Goal: Communication & Community: Answer question/provide support

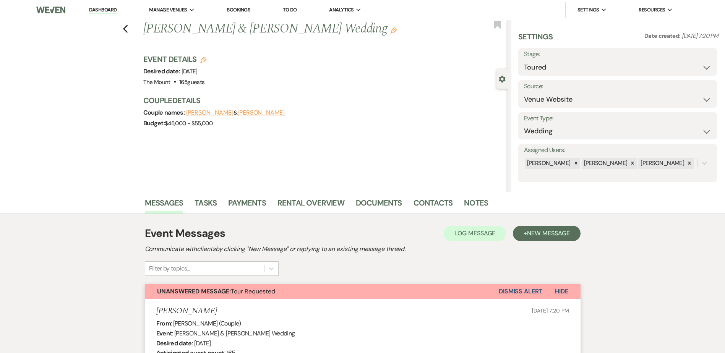
select select "5"
click at [514, 289] on button "Dismiss Alert" at bounding box center [521, 292] width 44 height 15
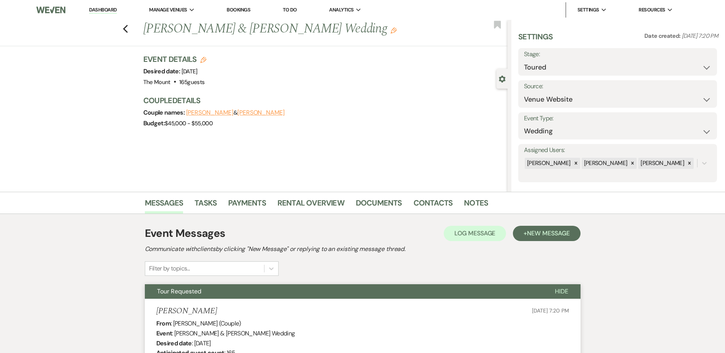
click at [116, 10] on link "Dashboard" at bounding box center [103, 10] width 28 height 7
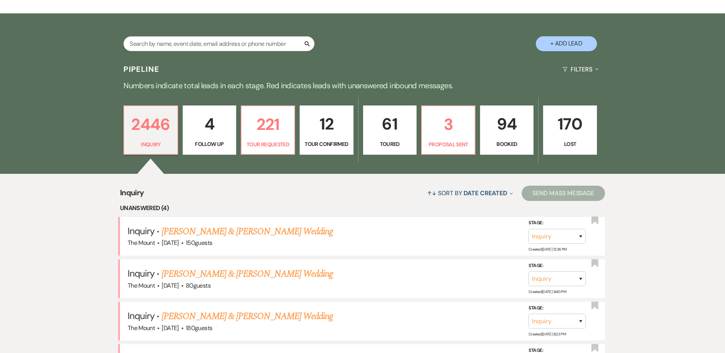
scroll to position [153, 0]
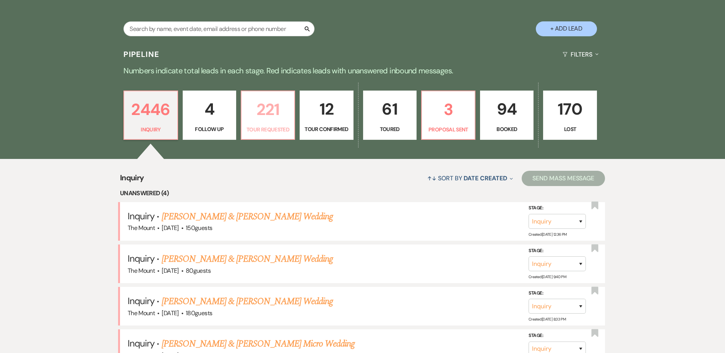
click at [278, 124] on link "221 Tour Requested" at bounding box center [268, 116] width 54 height 50
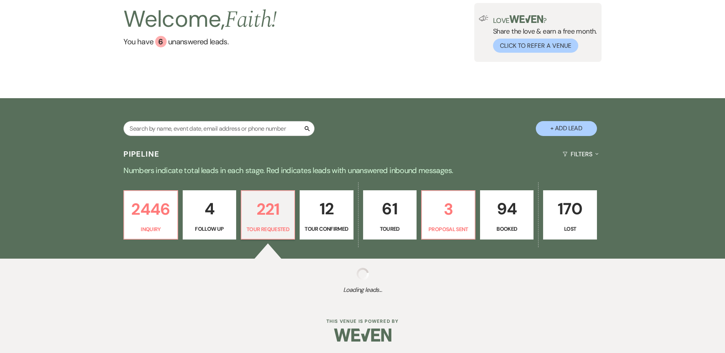
select select "2"
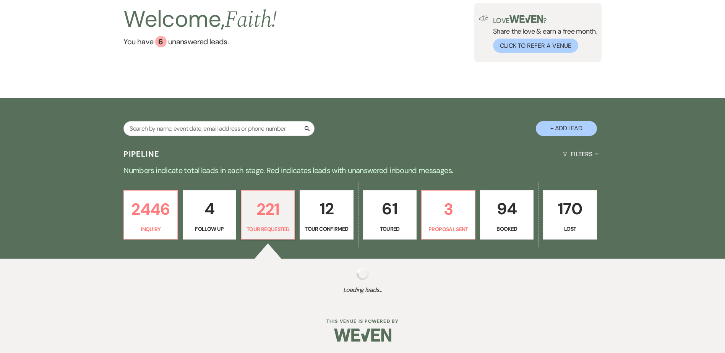
select select "2"
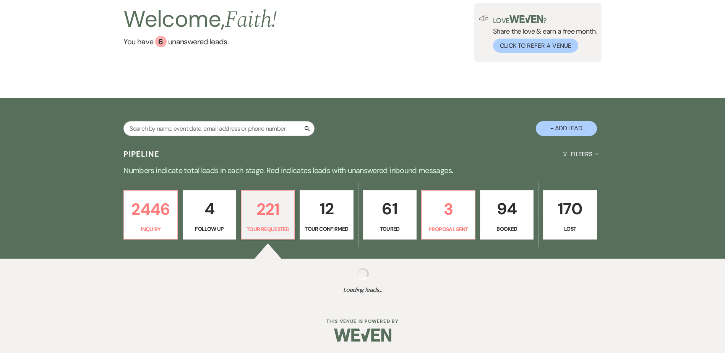
select select "2"
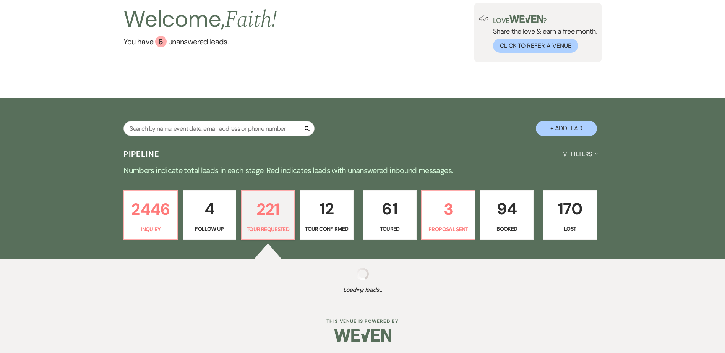
select select "2"
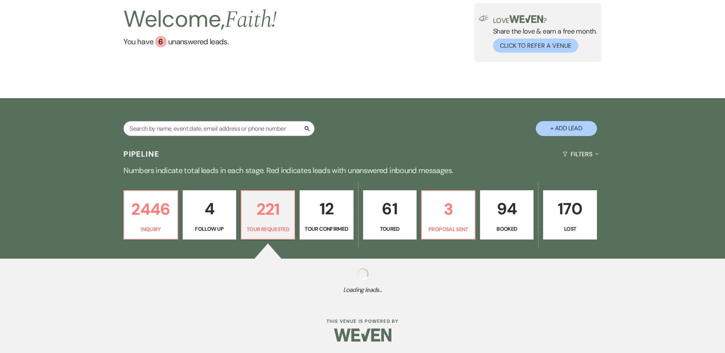
select select "2"
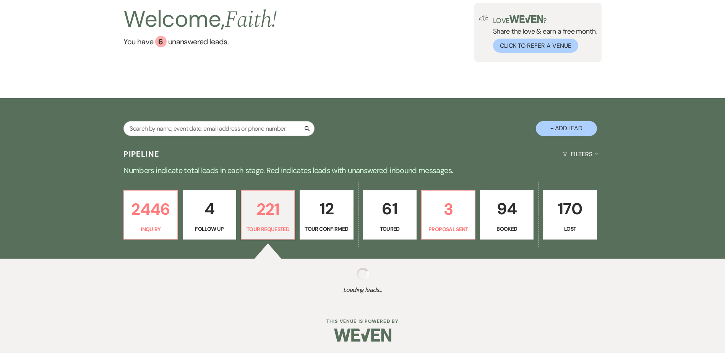
select select "2"
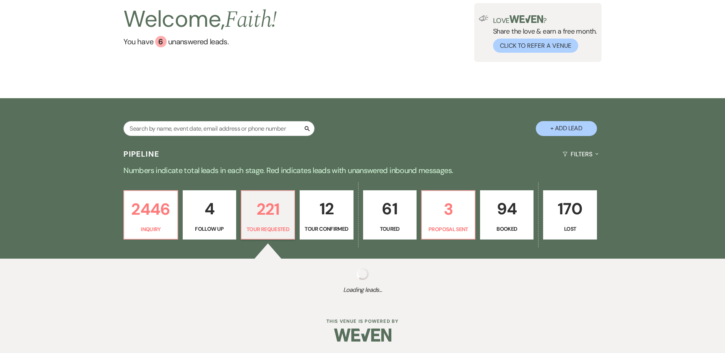
select select "2"
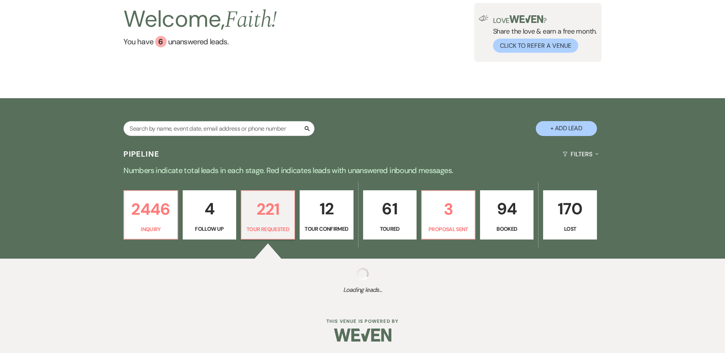
select select "2"
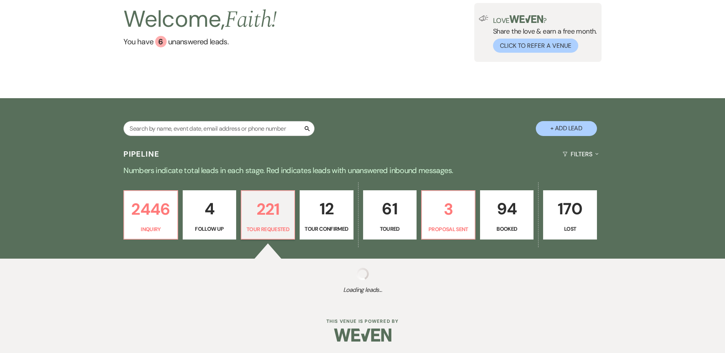
select select "2"
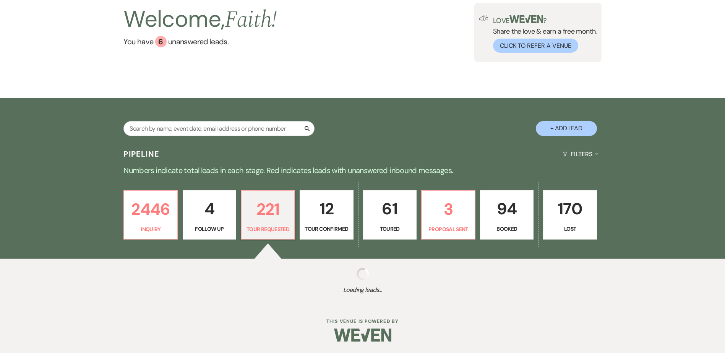
select select "2"
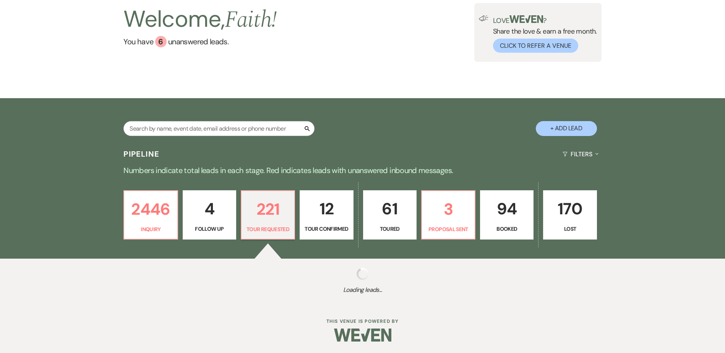
select select "2"
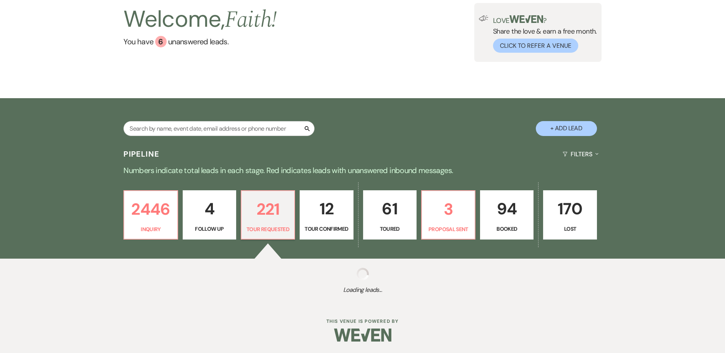
select select "2"
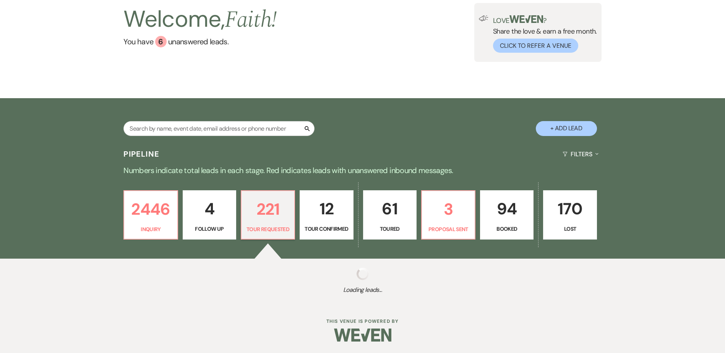
select select "2"
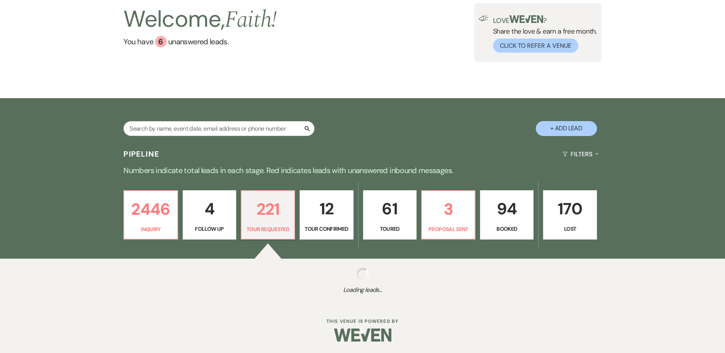
select select "2"
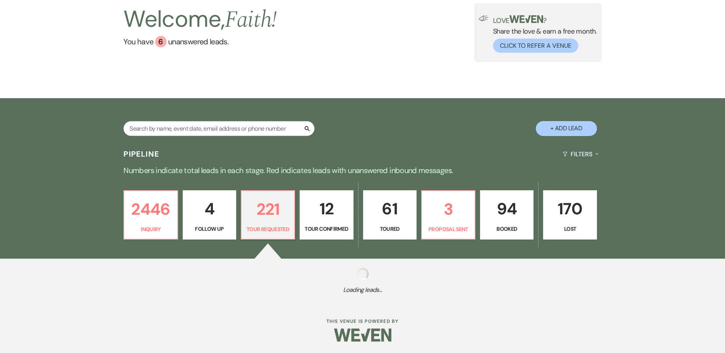
select select "2"
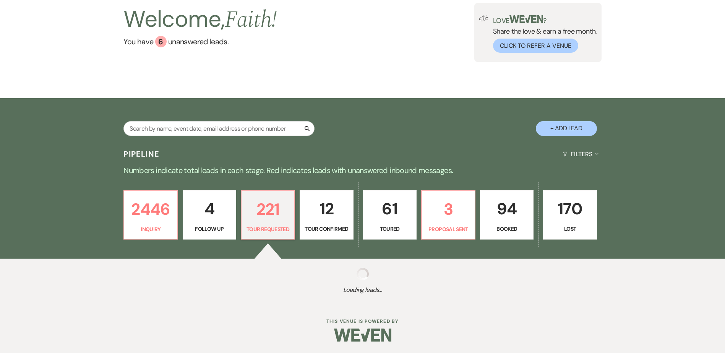
select select "2"
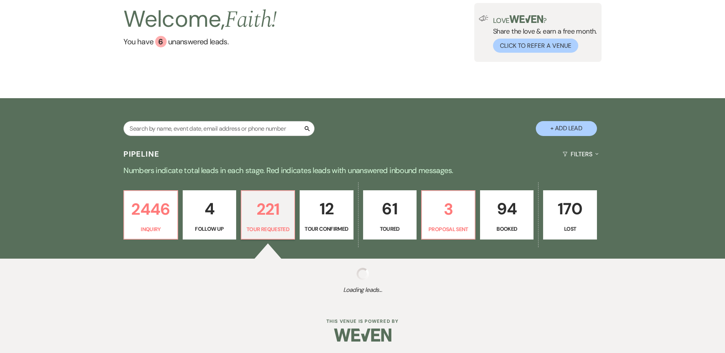
select select "2"
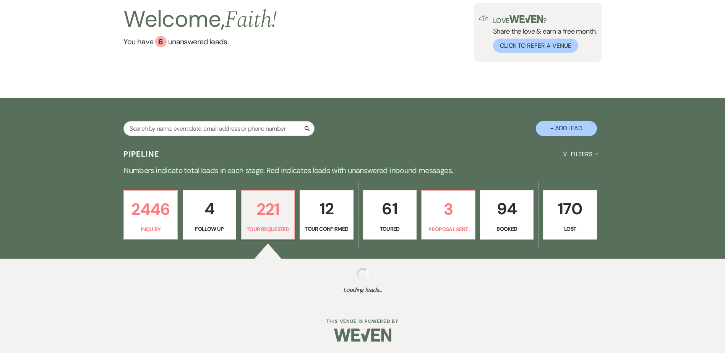
select select "2"
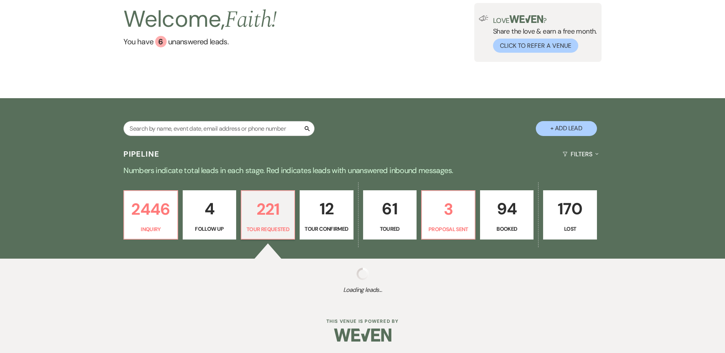
select select "2"
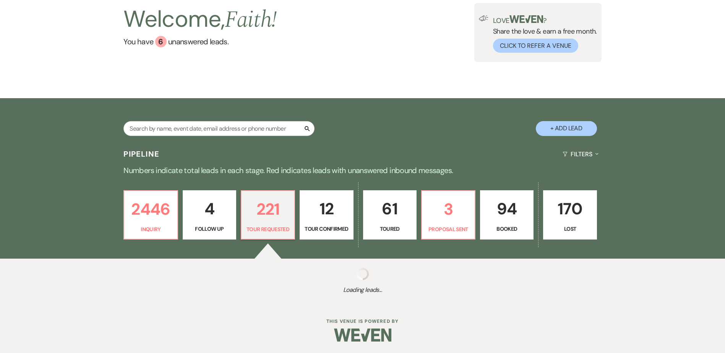
select select "2"
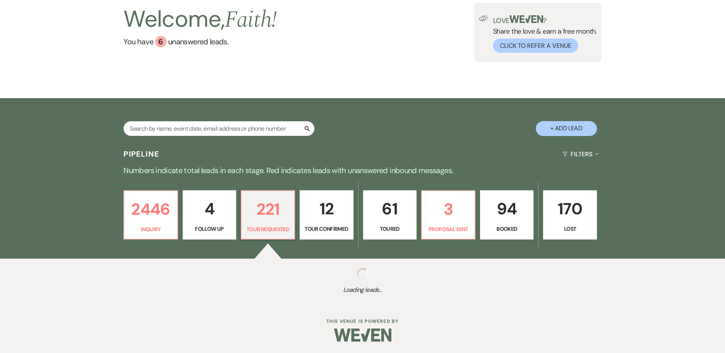
select select "2"
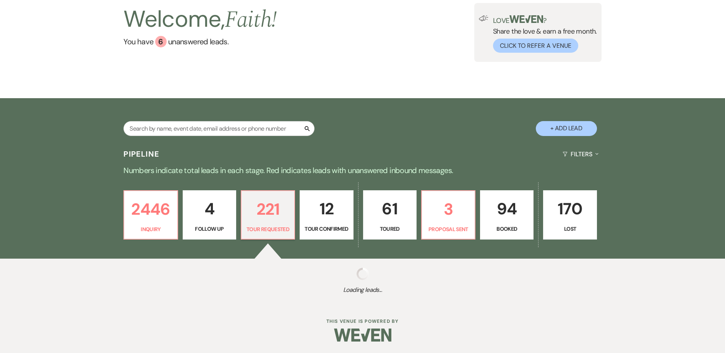
select select "2"
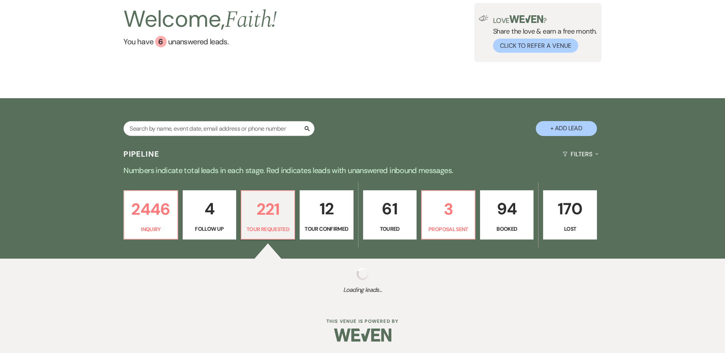
select select "2"
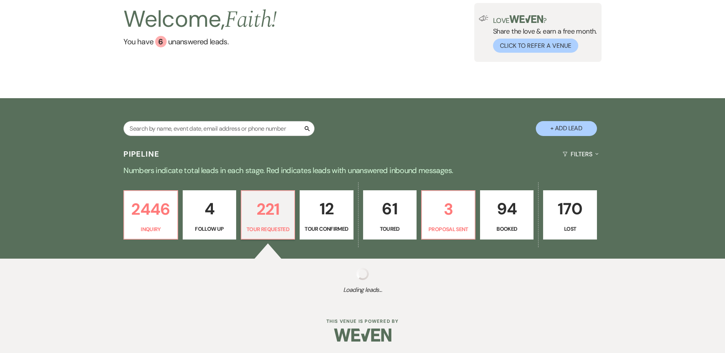
select select "2"
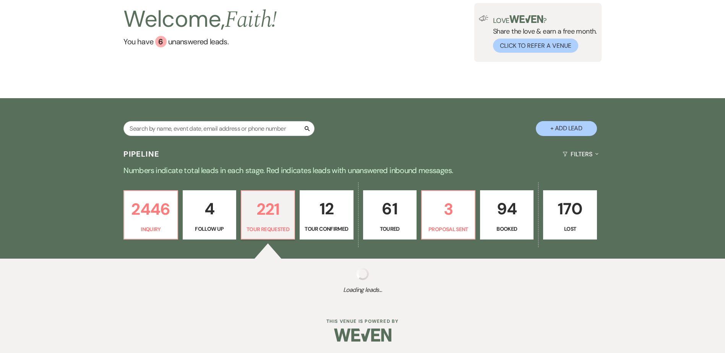
select select "2"
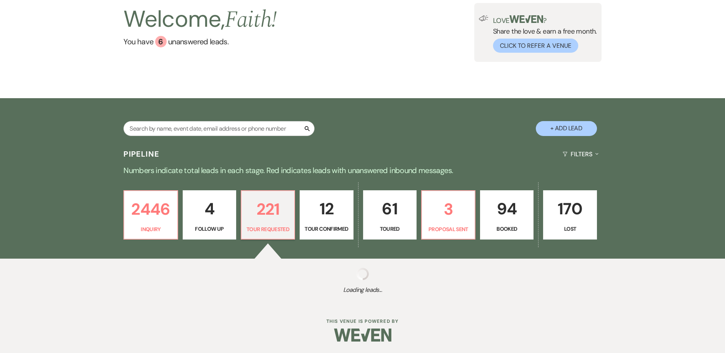
select select "2"
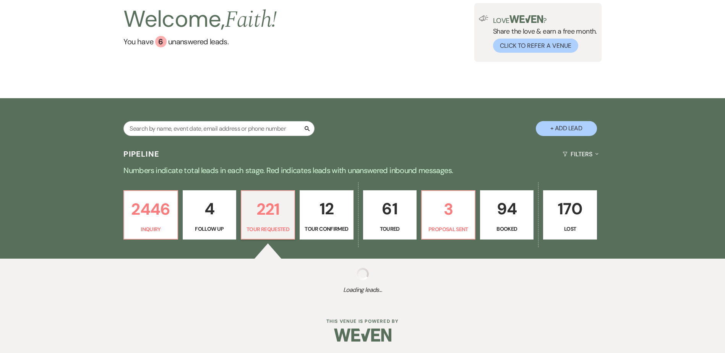
select select "2"
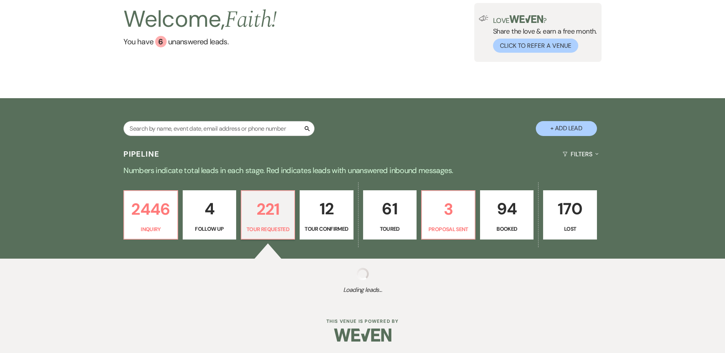
select select "2"
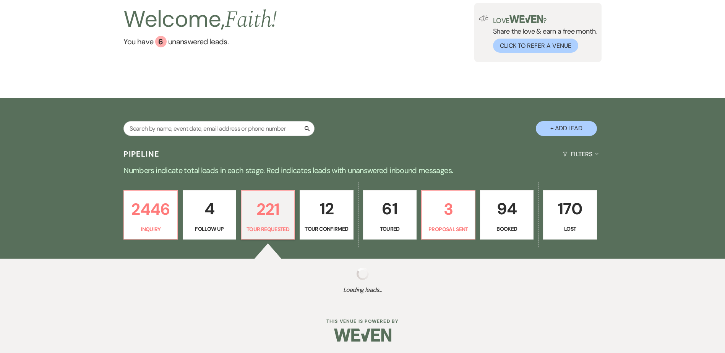
select select "2"
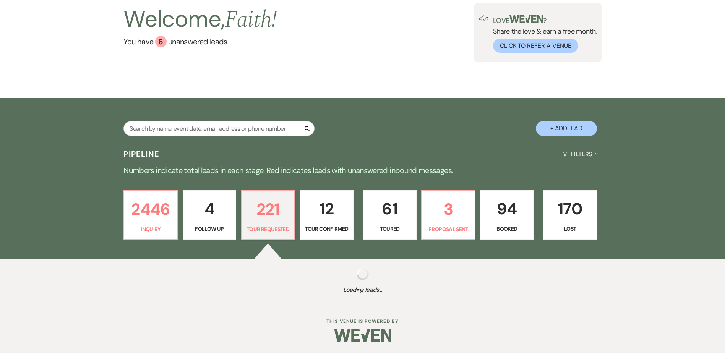
select select "2"
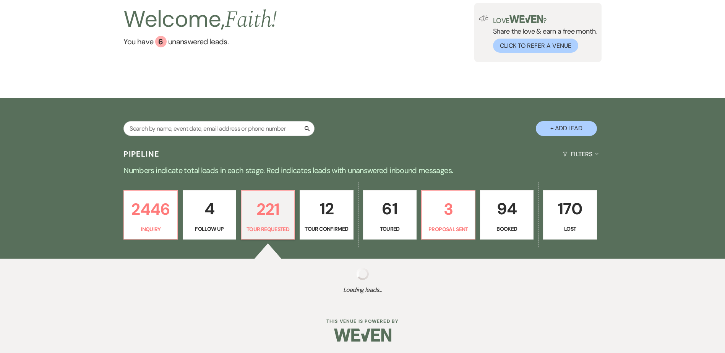
select select "2"
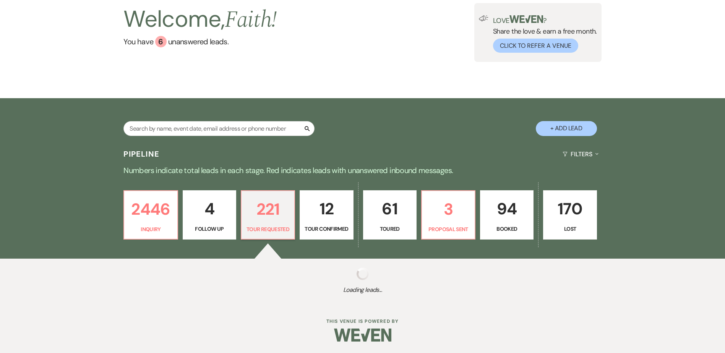
select select "2"
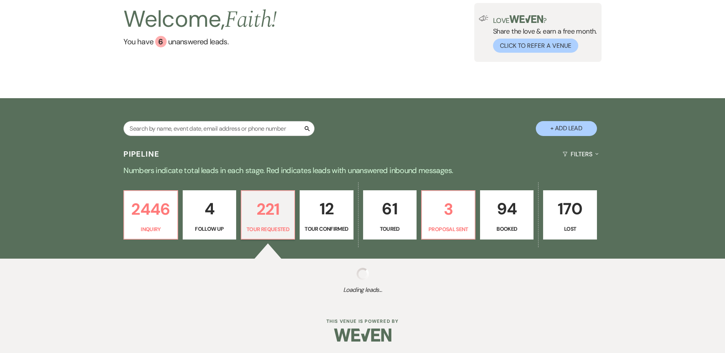
select select "2"
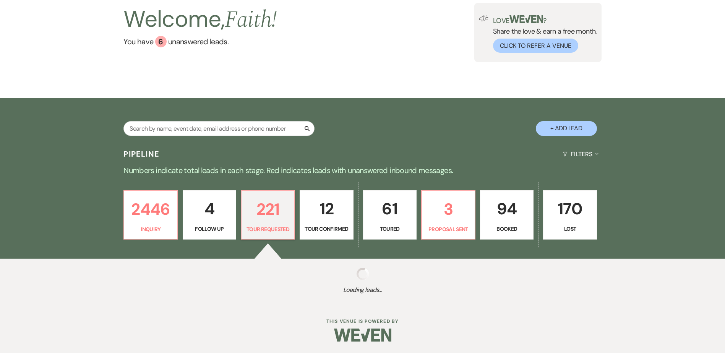
select select "2"
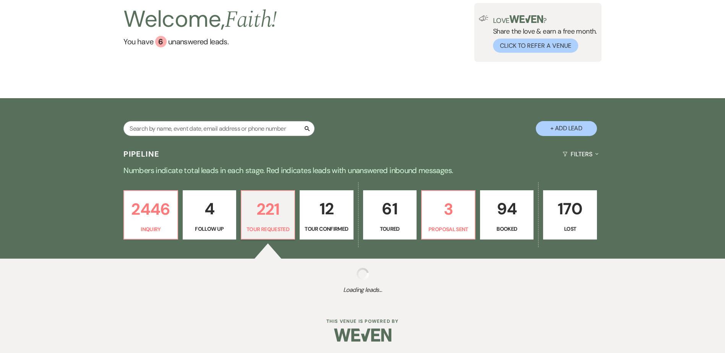
select select "2"
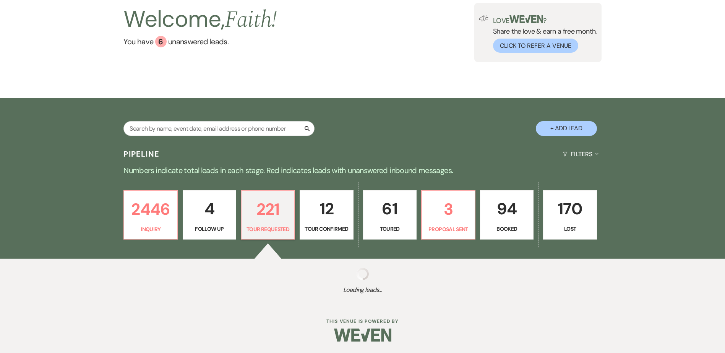
select select "2"
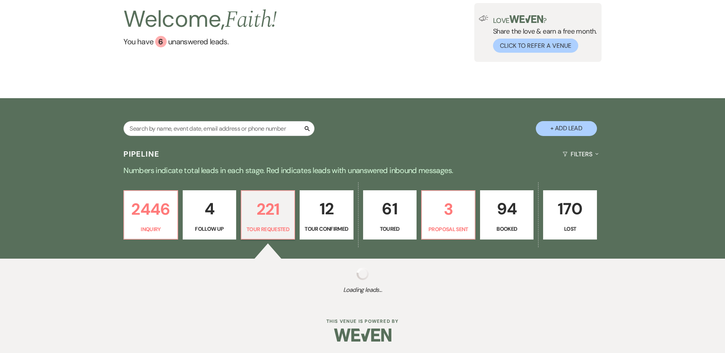
select select "2"
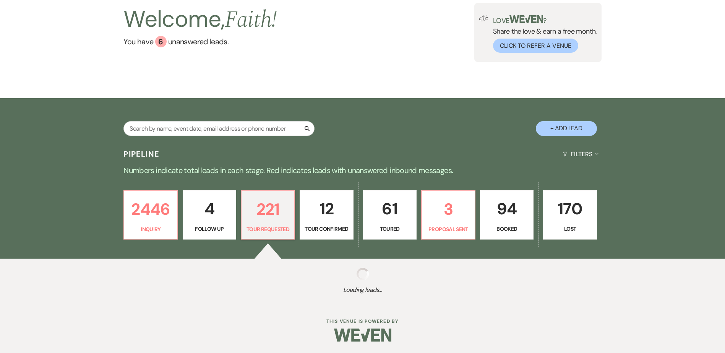
select select "2"
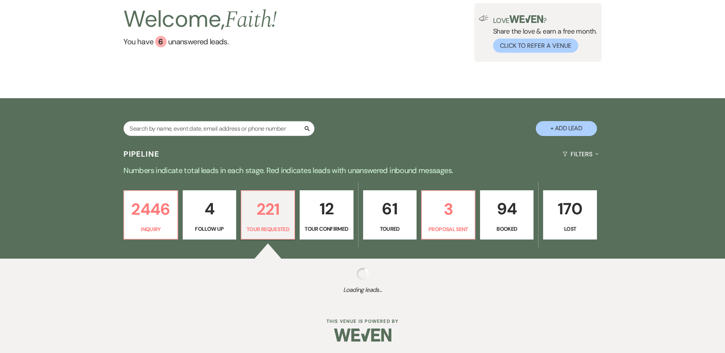
select select "2"
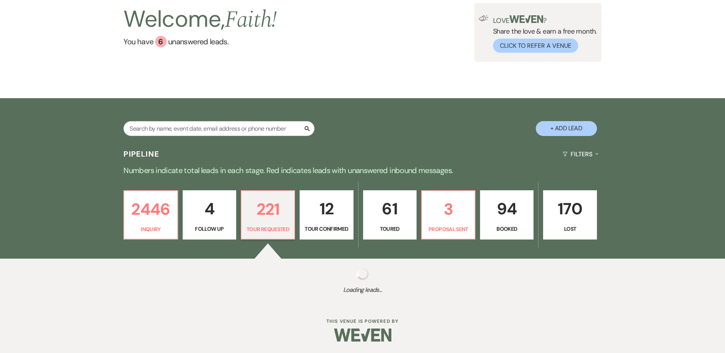
select select "2"
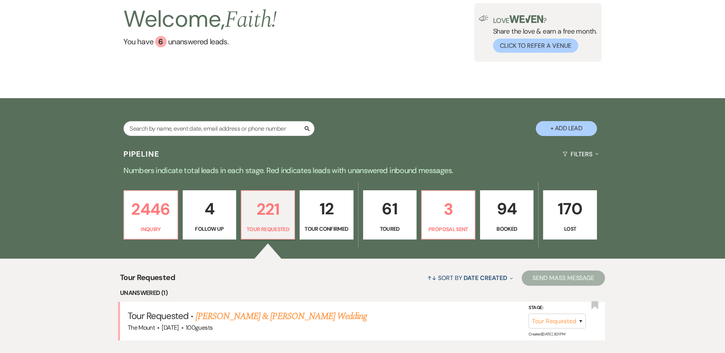
scroll to position [153, 0]
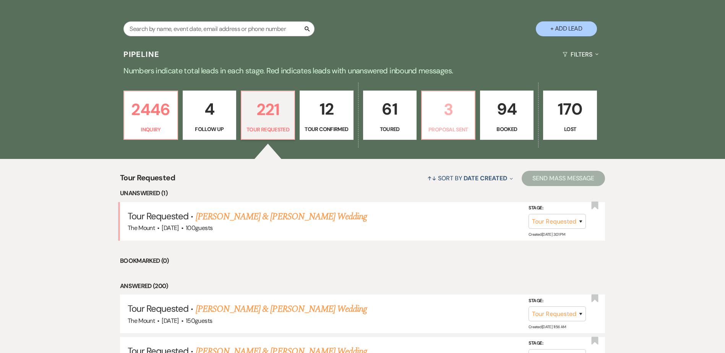
click at [465, 124] on link "3 Proposal Sent" at bounding box center [448, 116] width 54 height 50
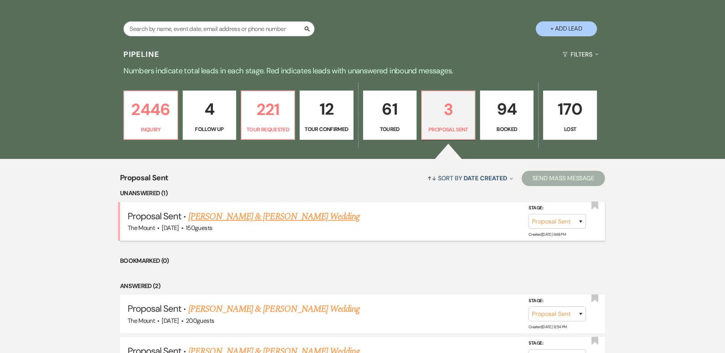
click at [299, 218] on link "Chase Beauchamp & Ashley Jones's Wedding" at bounding box center [274, 217] width 171 height 14
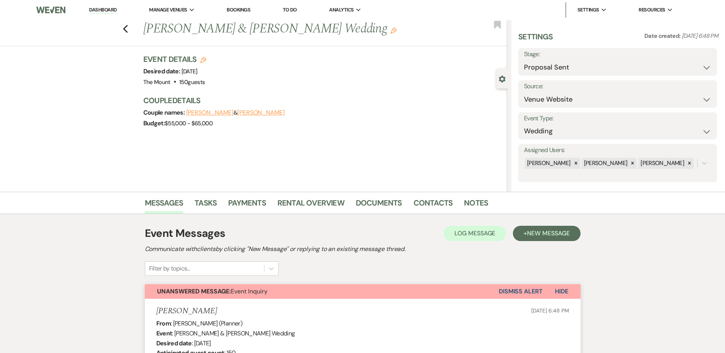
drag, startPoint x: 729, startPoint y: 29, endPoint x: 667, endPoint y: 197, distance: 179.3
click at [667, 197] on div "Messages Tasks Payments Rental Overview Documents Contacts Notes" at bounding box center [362, 203] width 725 height 22
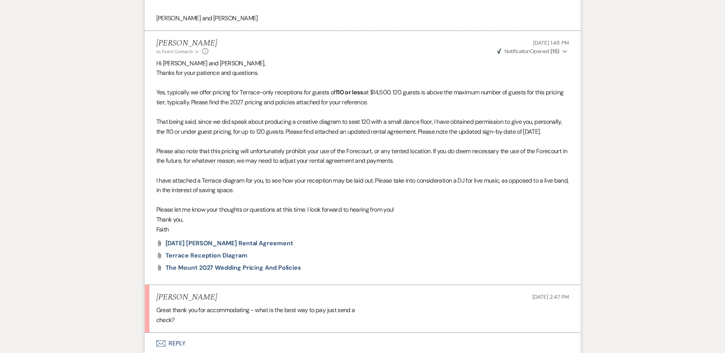
scroll to position [3197, 0]
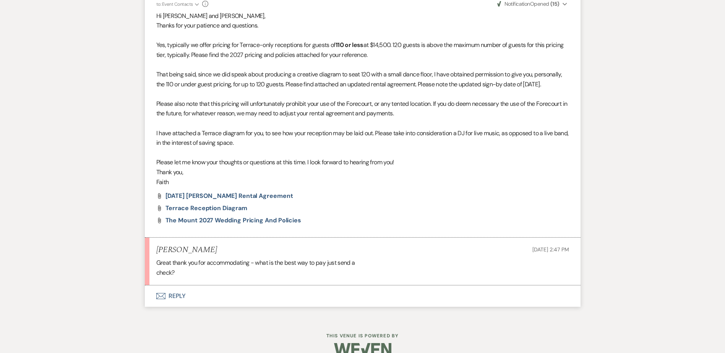
scroll to position [3274, 0]
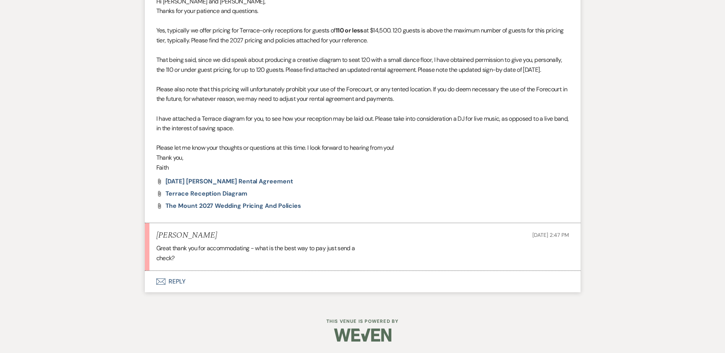
click at [174, 291] on button "Envelope Reply" at bounding box center [363, 281] width 436 height 21
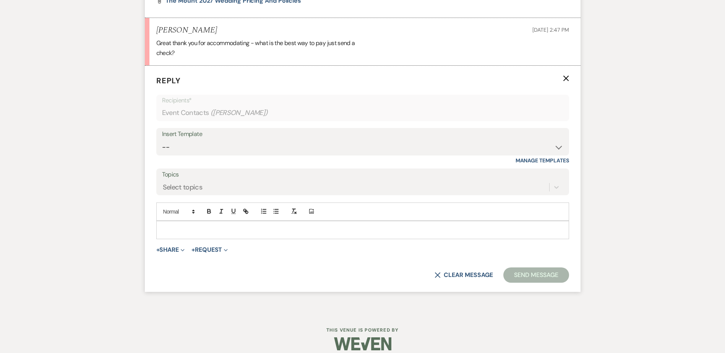
scroll to position [3488, 0]
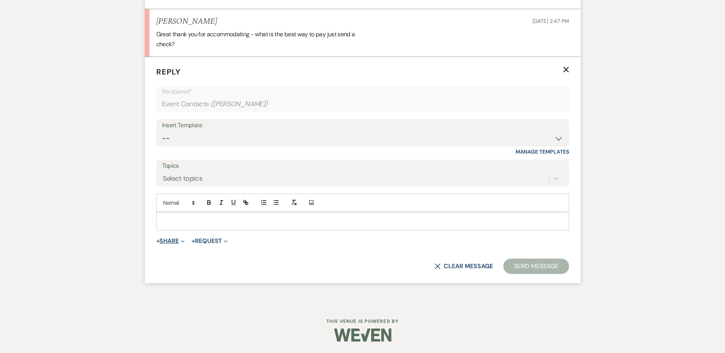
click at [184, 238] on span "Expand" at bounding box center [182, 241] width 6 height 8
click at [176, 223] on p at bounding box center [363, 221] width 401 height 8
click at [334, 214] on div "H" at bounding box center [363, 222] width 412 height 18
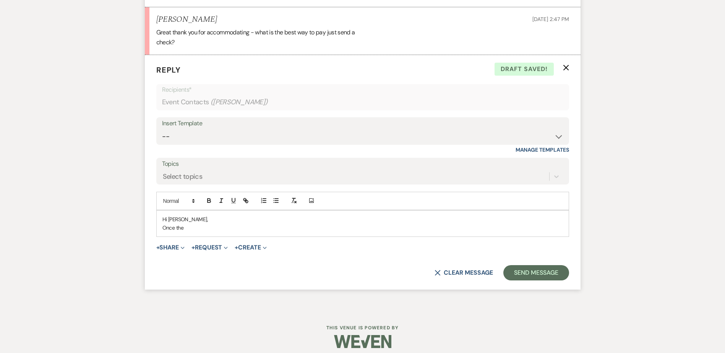
scroll to position [3496, 0]
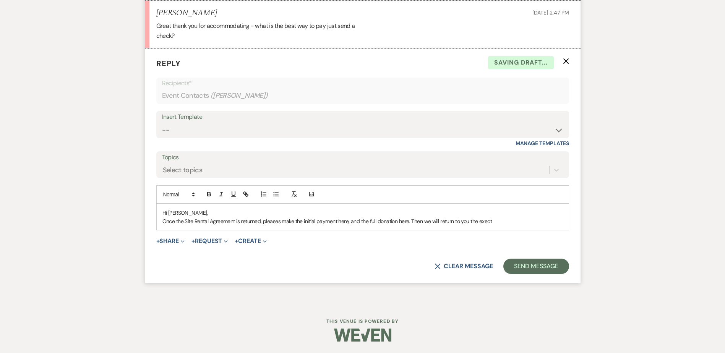
click at [439, 220] on p "Once the Site Rental Agreement is returned, pleases make the initial payment he…" at bounding box center [363, 221] width 401 height 8
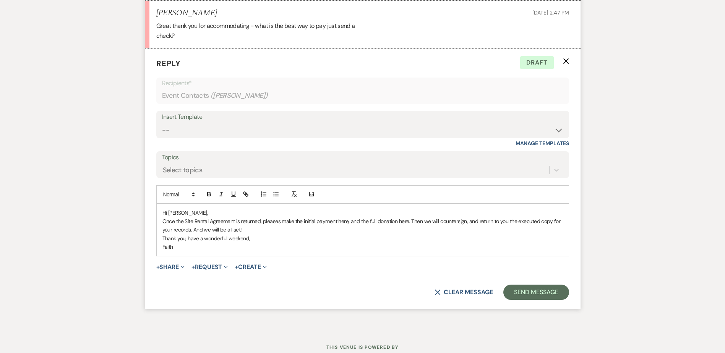
click at [343, 221] on p "Once the Site Rental Agreement is returned, pleases make the initial payment he…" at bounding box center [363, 225] width 401 height 17
click at [241, 193] on button "button" at bounding box center [246, 194] width 11 height 9
paste input "ttps://edithwharton.org/special-event-payment/"
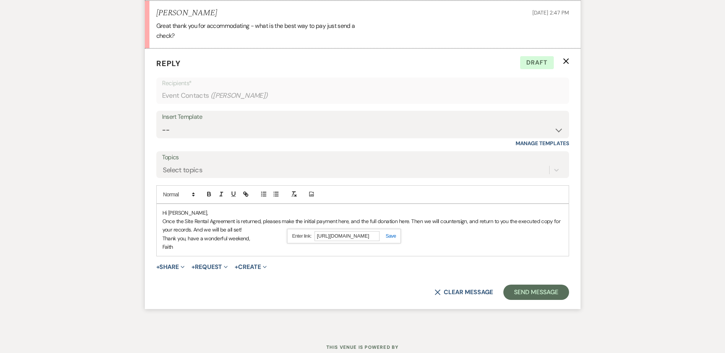
click at [391, 238] on link at bounding box center [388, 236] width 16 height 6
click at [380, 249] on p "Faith" at bounding box center [363, 247] width 401 height 8
click at [340, 221] on link "here" at bounding box center [342, 221] width 10 height 7
click at [473, 257] on form "Reply X Draft Recipients* Event Contacts ( Ashley Jones ) Insert Template -- We…" at bounding box center [363, 179] width 436 height 260
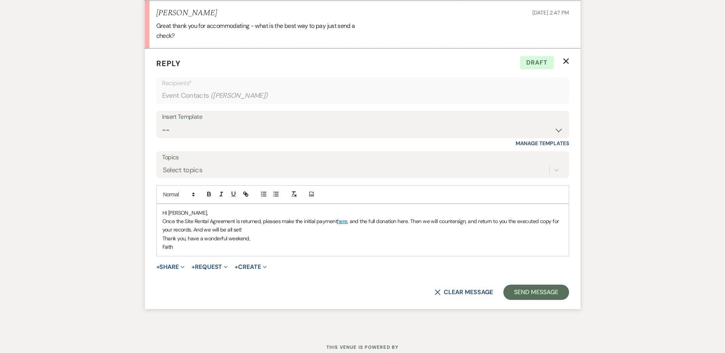
click at [404, 223] on p "Once the Site Rental Agreement is returned, pleases make the initial payment he…" at bounding box center [363, 225] width 401 height 17
click at [249, 191] on icon "button" at bounding box center [245, 194] width 7 height 7
paste input "ttps://edithwharton.org/support/online-gift/"
click at [441, 236] on link at bounding box center [448, 236] width 16 height 6
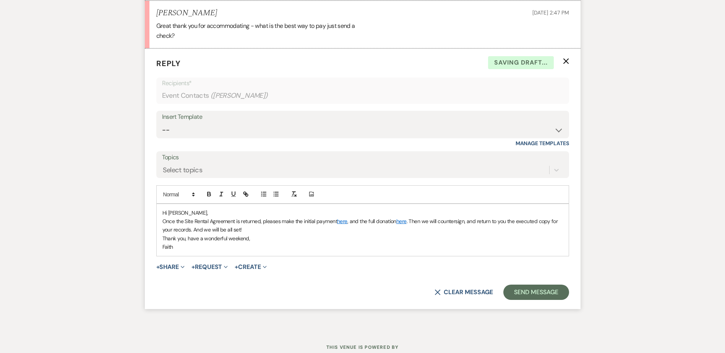
click at [441, 236] on p "Thank you, have a wonderful weekend," at bounding box center [363, 238] width 401 height 8
click at [516, 292] on button "Send Message" at bounding box center [536, 292] width 65 height 15
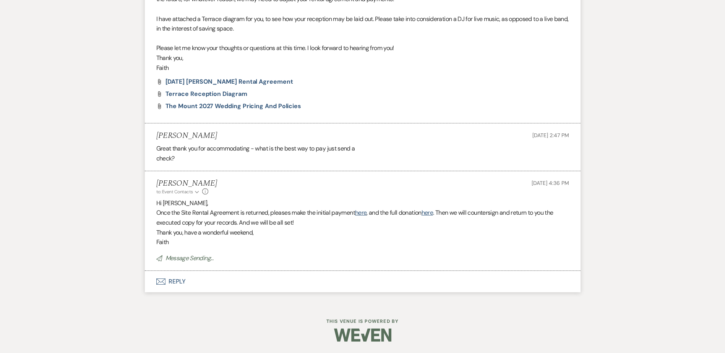
scroll to position [3358, 0]
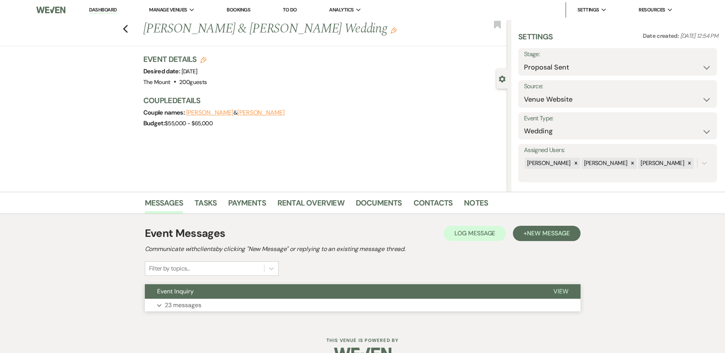
click at [166, 295] on span "Event Inquiry" at bounding box center [175, 292] width 37 height 8
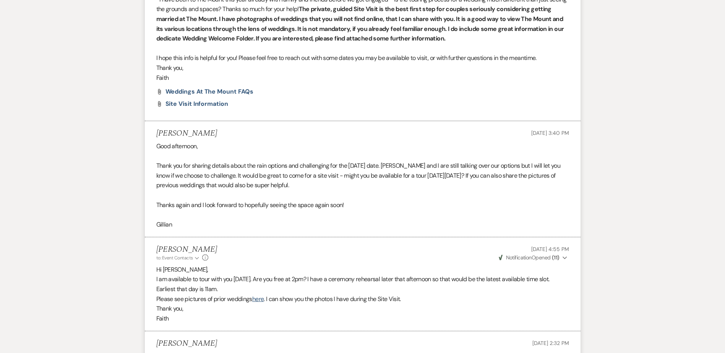
scroll to position [3179, 0]
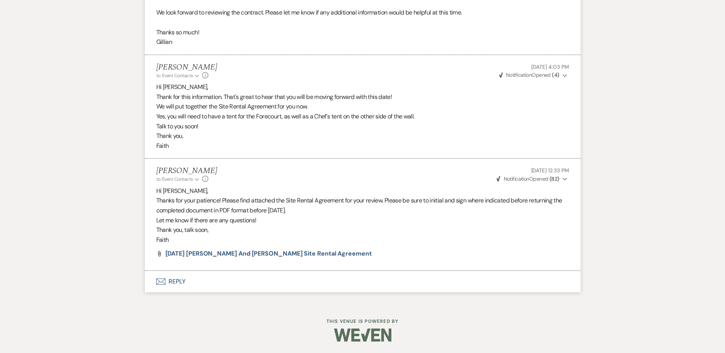
click at [564, 176] on button "Weven Check Notification Opened ( 82 ) Expand" at bounding box center [532, 179] width 73 height 8
click at [564, 176] on button "Weven Check Notification Opened ( 82 ) Collapse" at bounding box center [532, 179] width 73 height 8
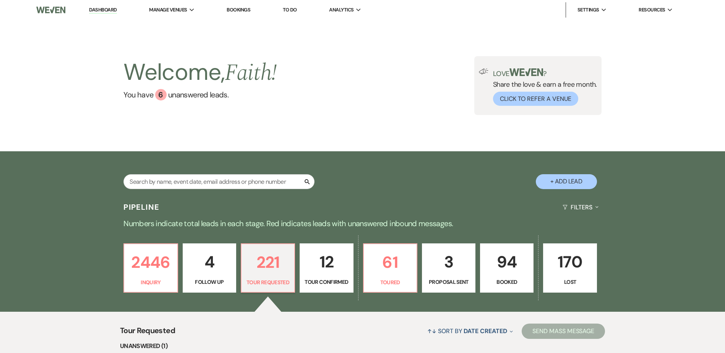
select select "2"
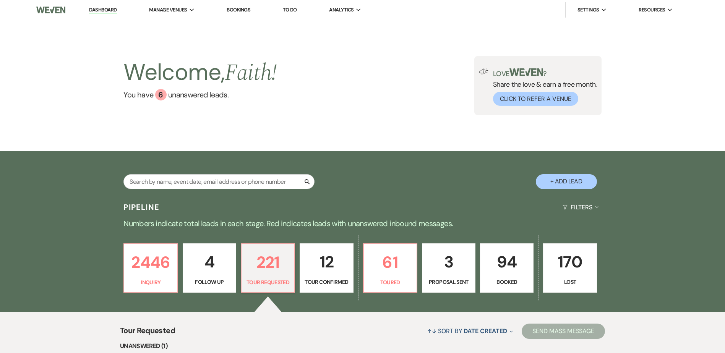
select select "2"
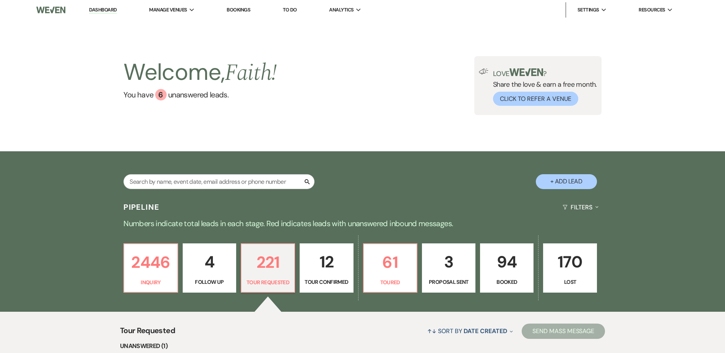
select select "2"
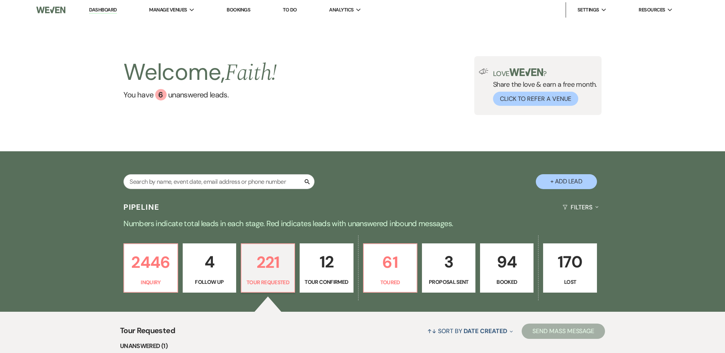
select select "2"
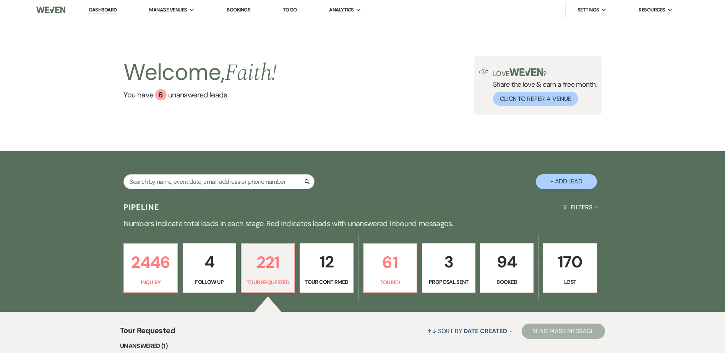
select select "2"
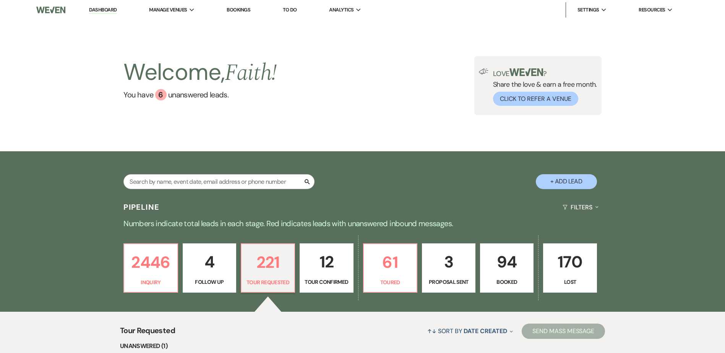
select select "2"
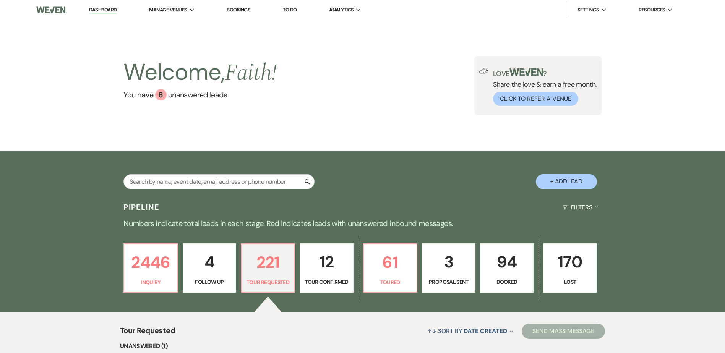
select select "2"
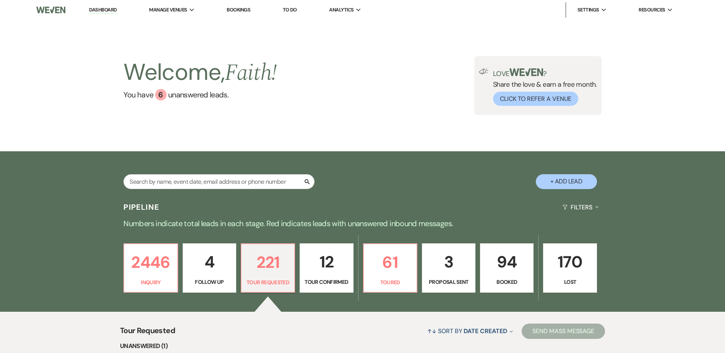
select select "2"
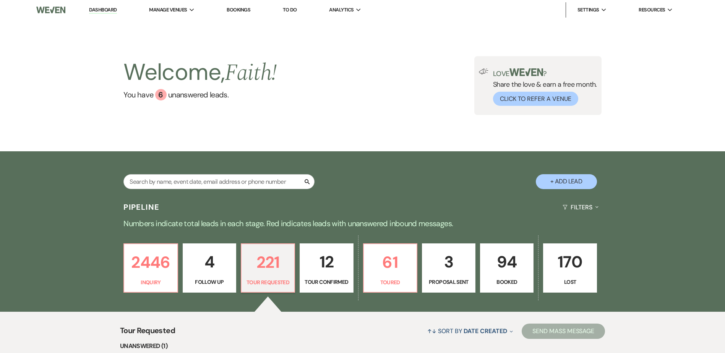
select select "2"
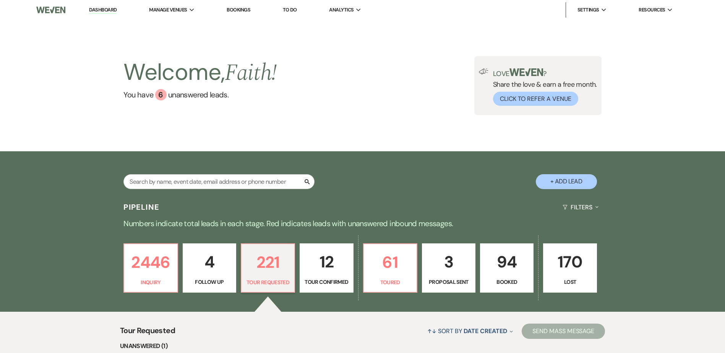
select select "2"
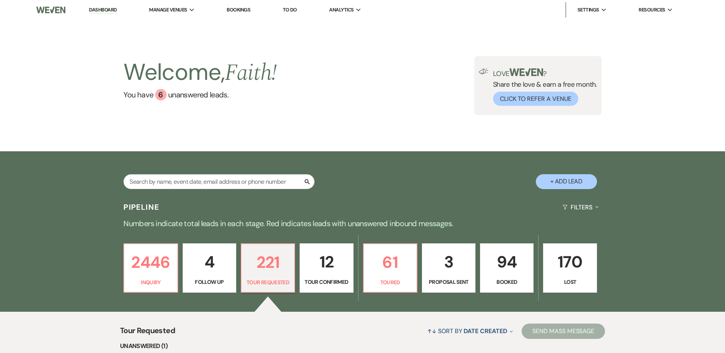
select select "2"
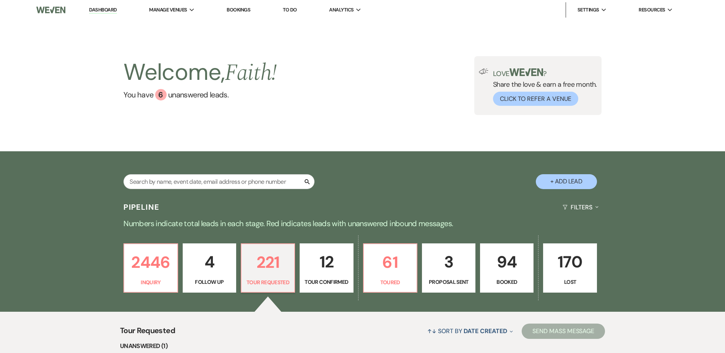
select select "2"
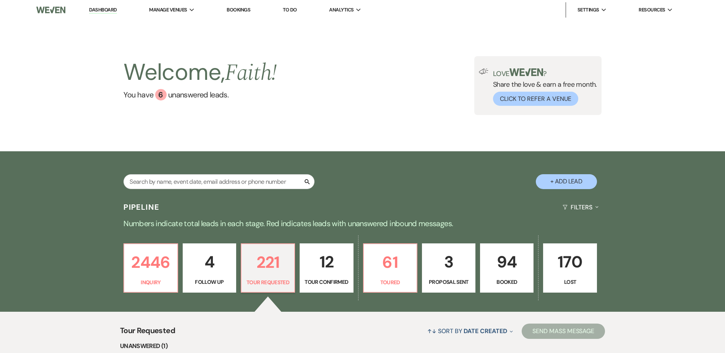
select select "2"
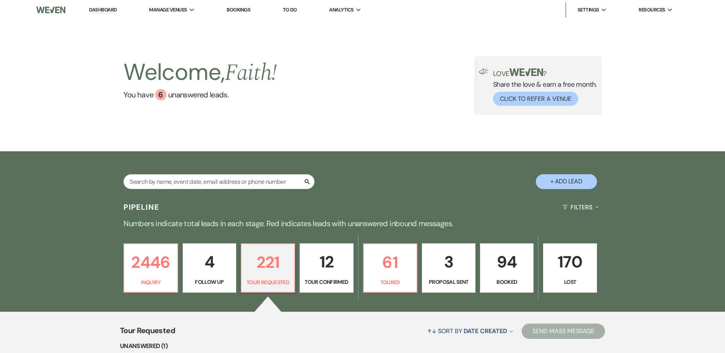
select select "2"
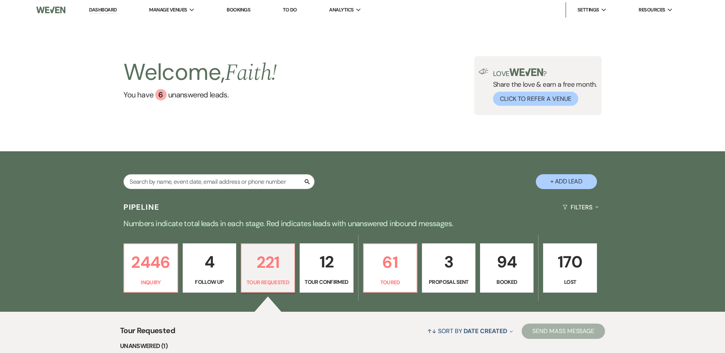
select select "2"
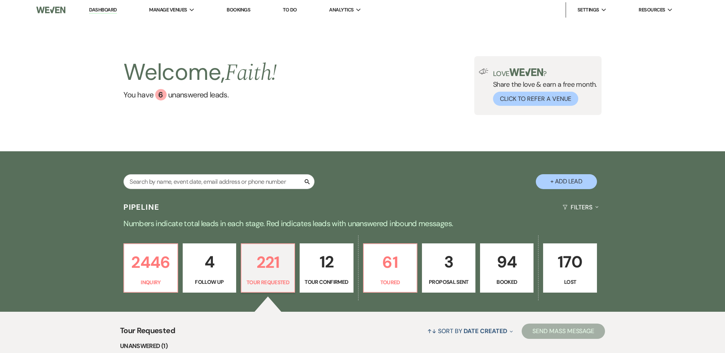
select select "2"
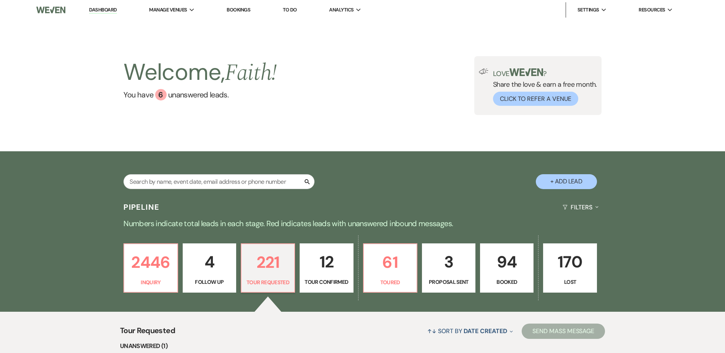
select select "2"
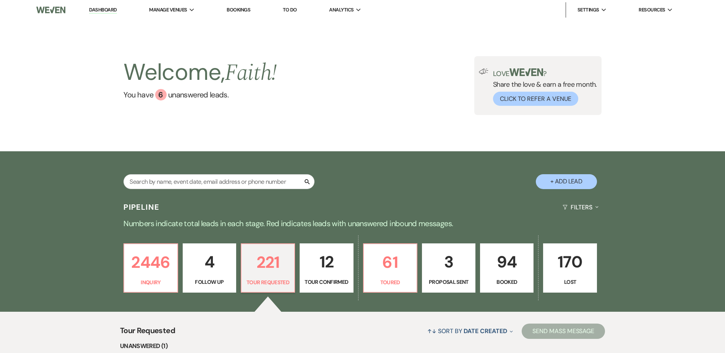
select select "2"
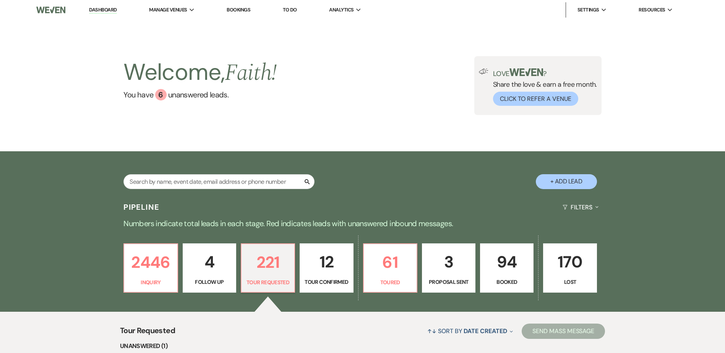
select select "2"
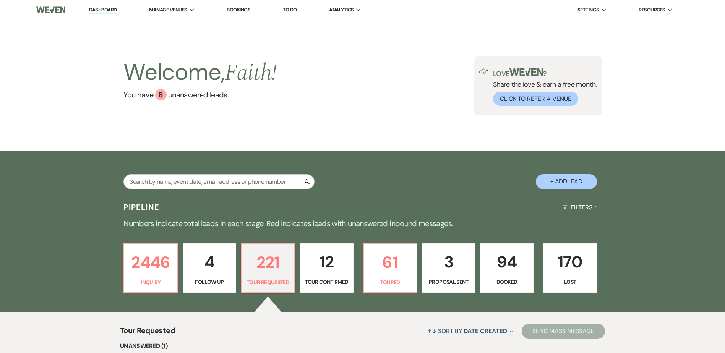
select select "2"
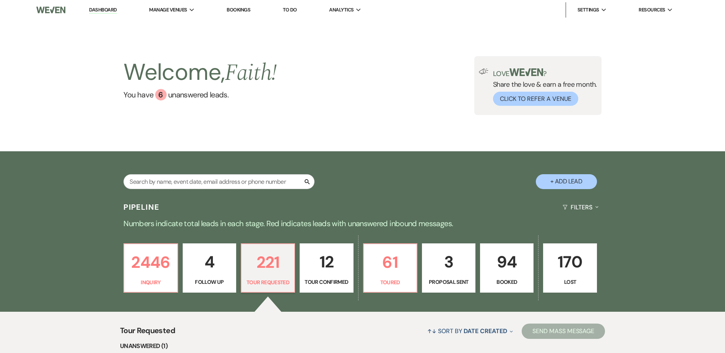
select select "2"
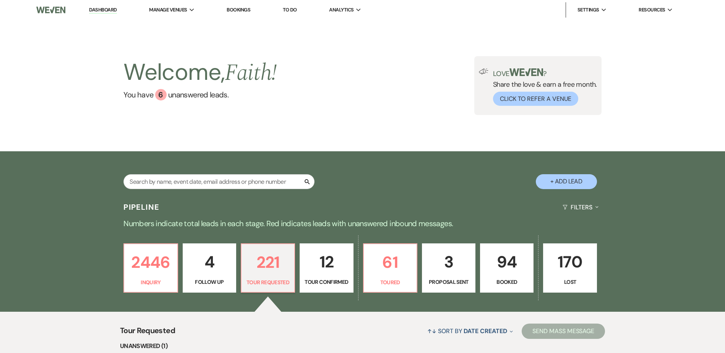
select select "2"
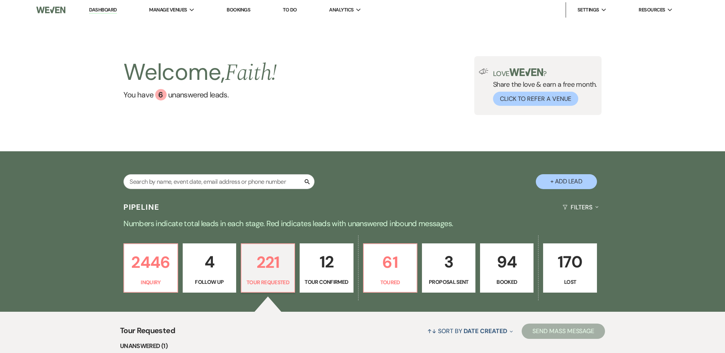
select select "2"
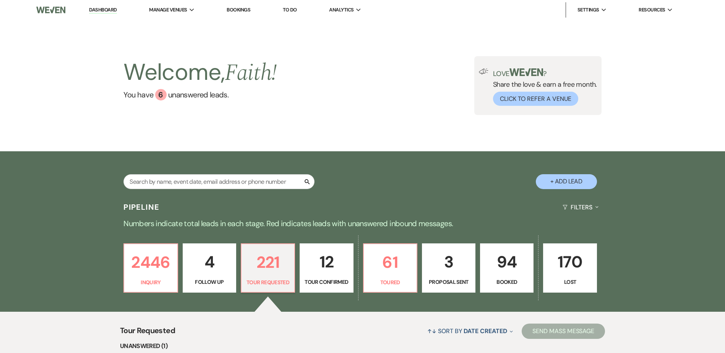
select select "2"
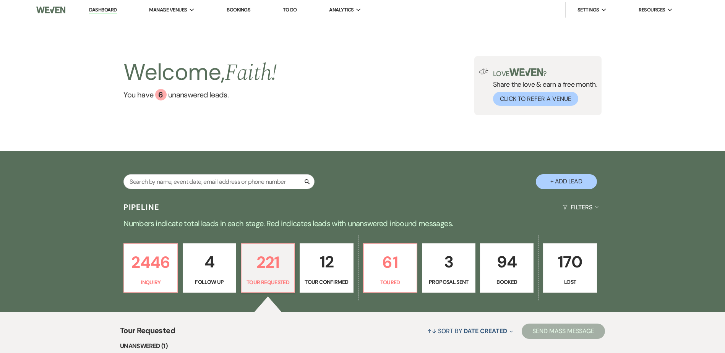
select select "2"
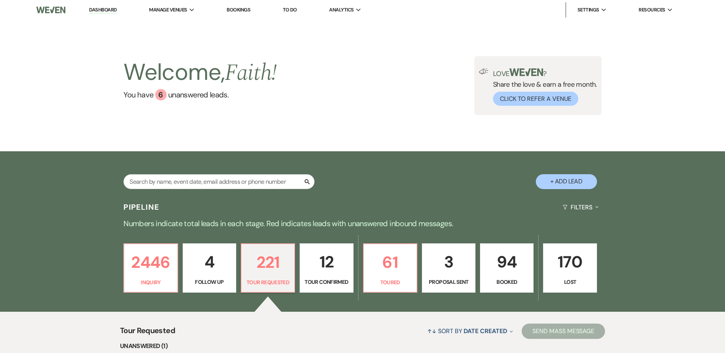
select select "2"
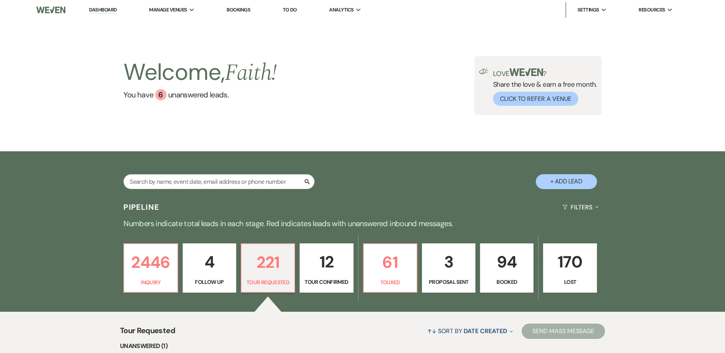
select select "2"
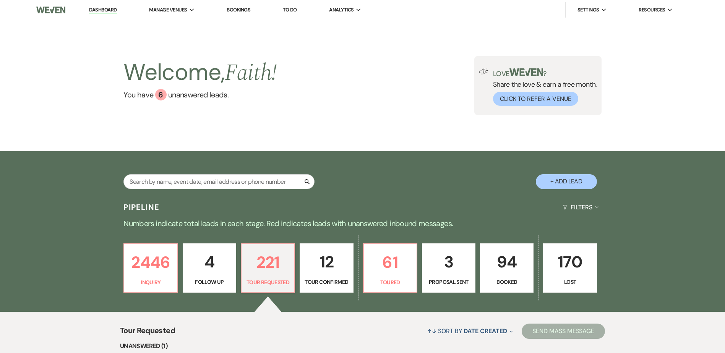
select select "2"
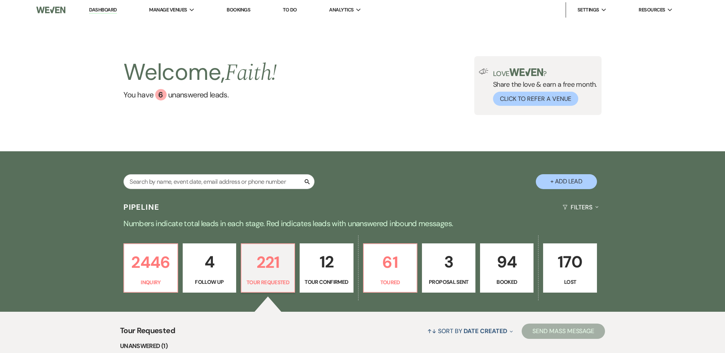
select select "2"
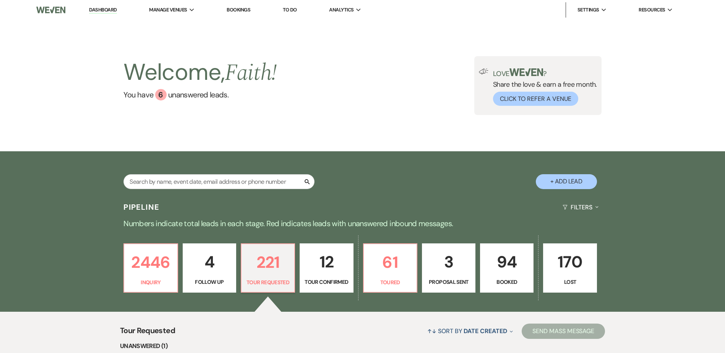
select select "2"
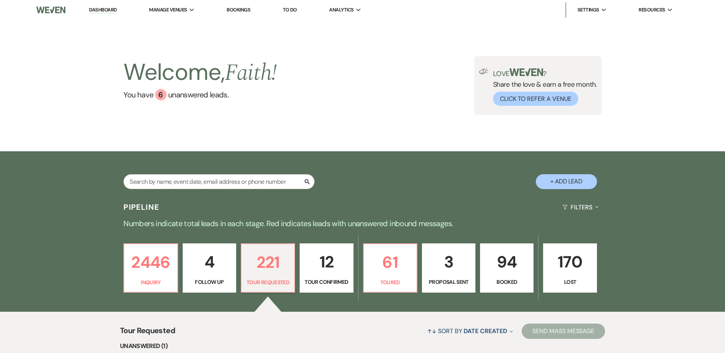
select select "2"
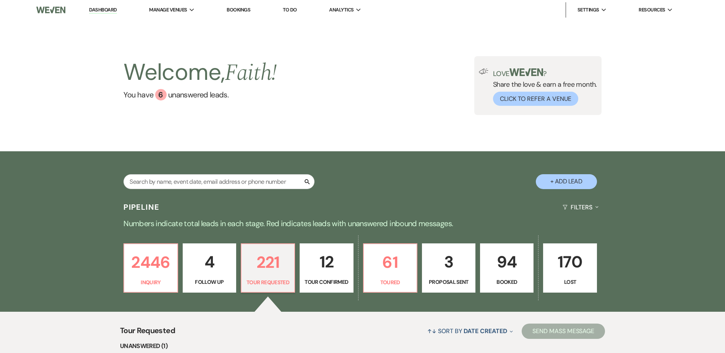
select select "2"
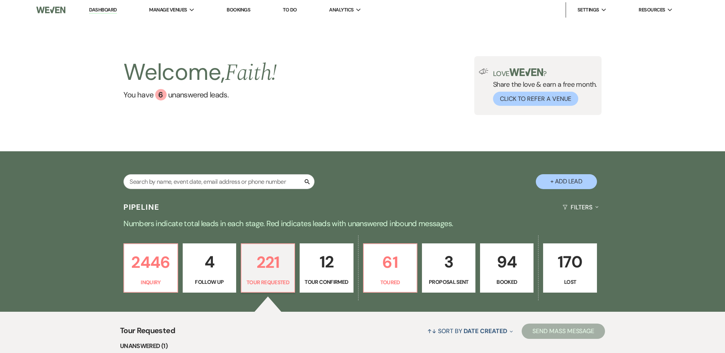
select select "2"
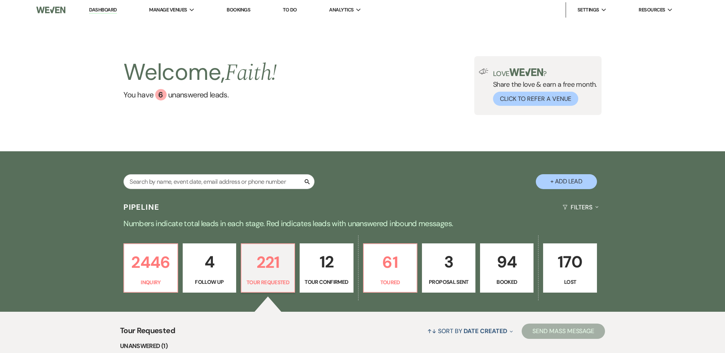
select select "2"
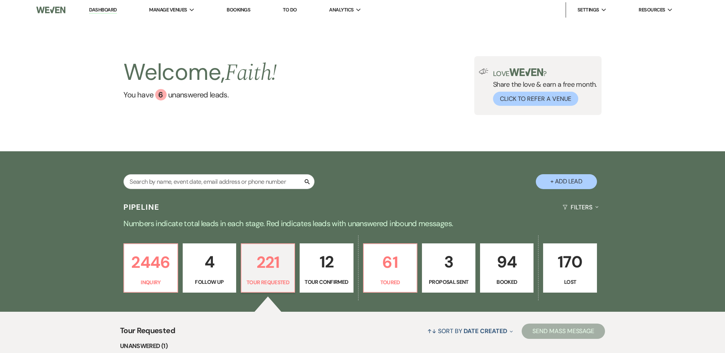
select select "2"
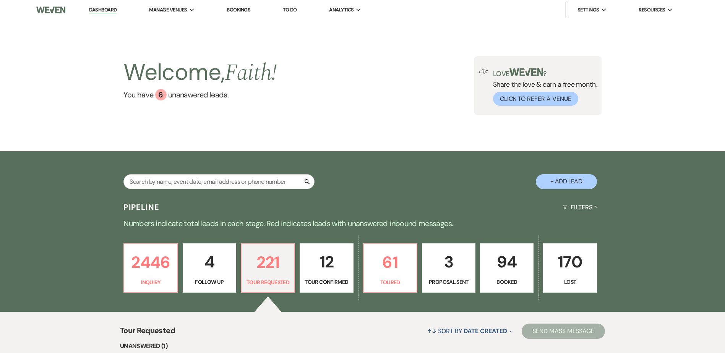
select select "2"
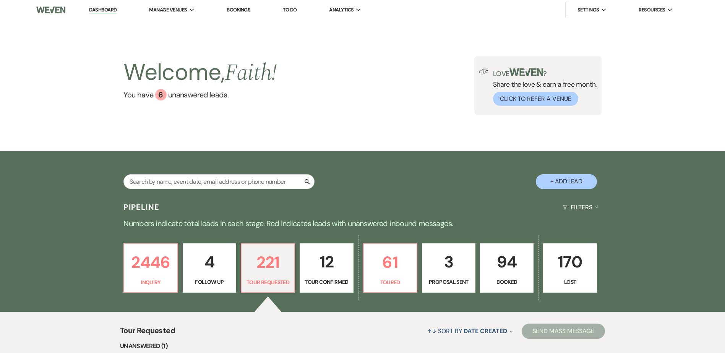
select select "2"
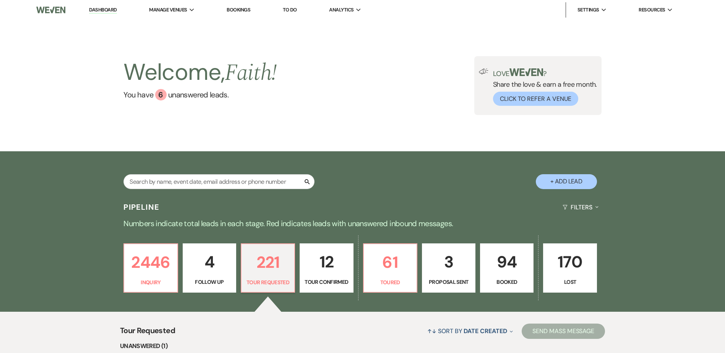
select select "2"
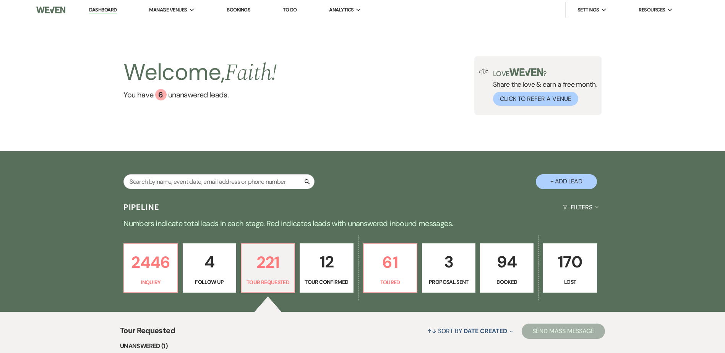
select select "2"
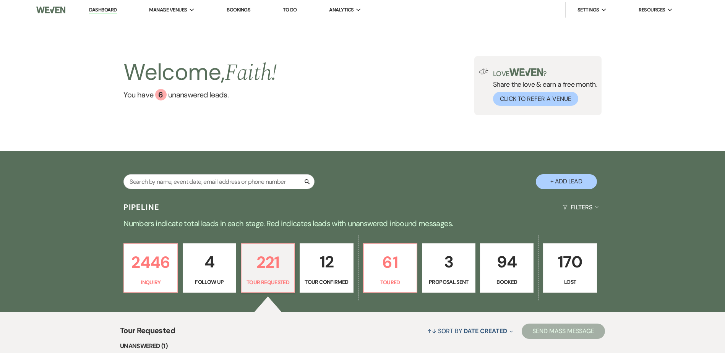
select select "2"
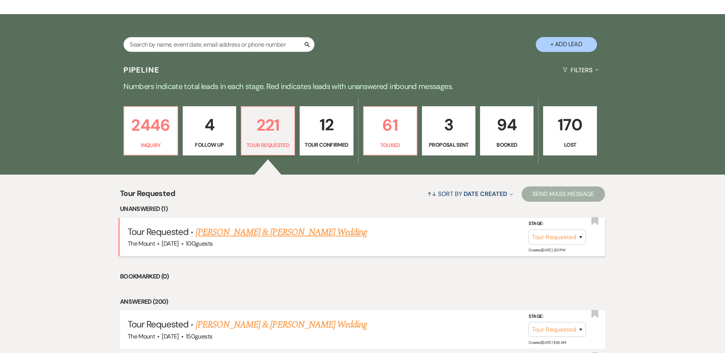
click at [325, 232] on link "Latrell Green & Lashmi Dowds's Wedding" at bounding box center [281, 233] width 171 height 14
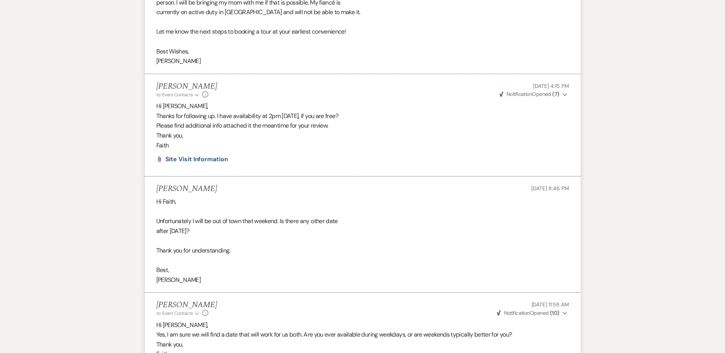
scroll to position [1153, 0]
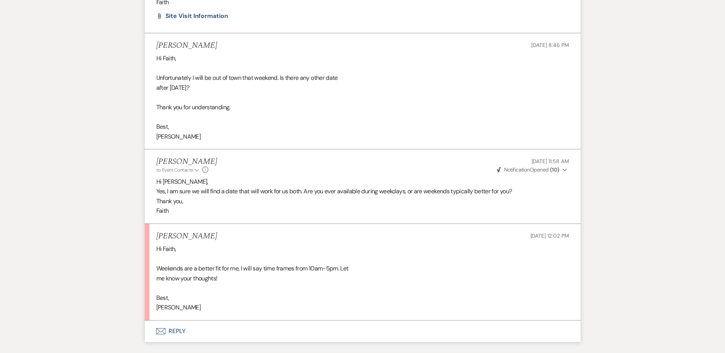
click at [177, 332] on button "Envelope Reply" at bounding box center [363, 331] width 436 height 21
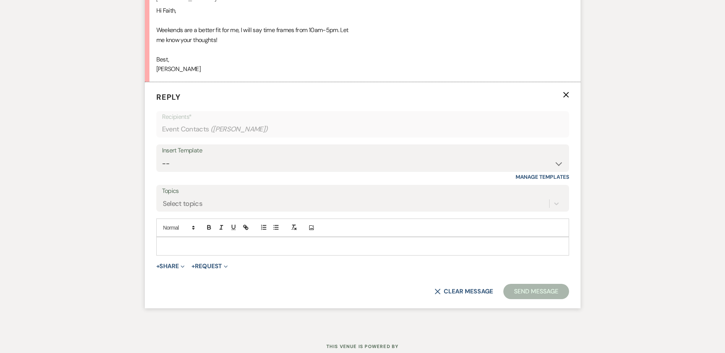
scroll to position [1416, 0]
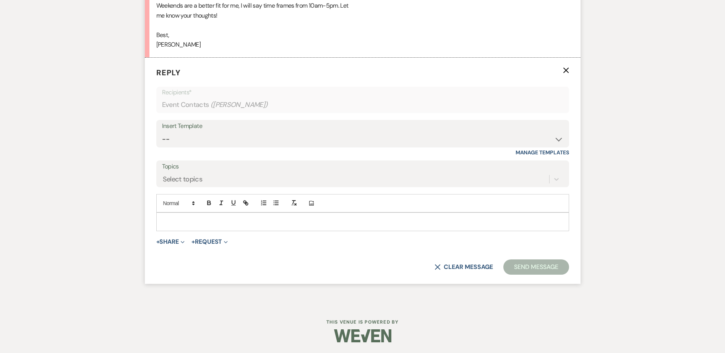
click at [184, 221] on p at bounding box center [363, 222] width 401 height 8
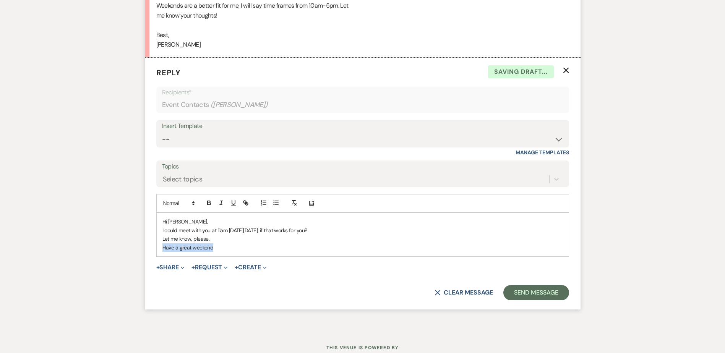
drag, startPoint x: 197, startPoint y: 247, endPoint x: 154, endPoint y: 247, distance: 42.8
click at [154, 247] on form "Reply X Saving draft... Recipients* Event Contacts ( Lashmi Dowds ) Insert Temp…" at bounding box center [363, 184] width 436 height 252
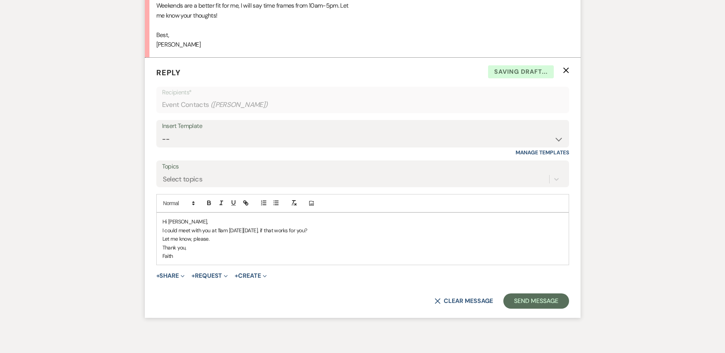
click at [161, 242] on div "Hi Lashmi, I could meet with you at 11am on Saturday, October 25th, if that wor…" at bounding box center [363, 239] width 412 height 52
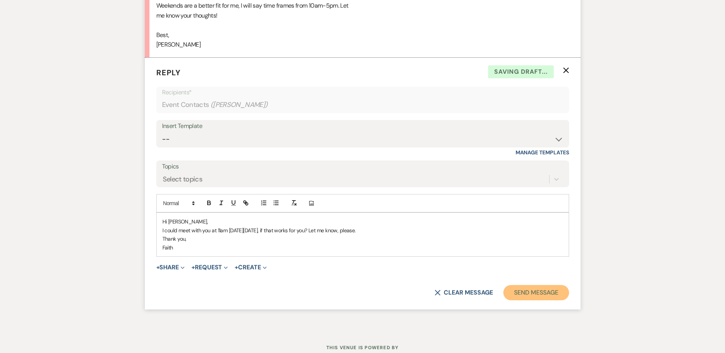
click at [548, 286] on button "Send Message" at bounding box center [536, 292] width 65 height 15
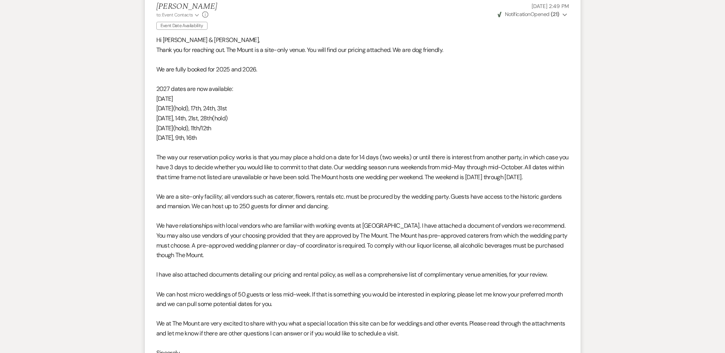
scroll to position [0, 0]
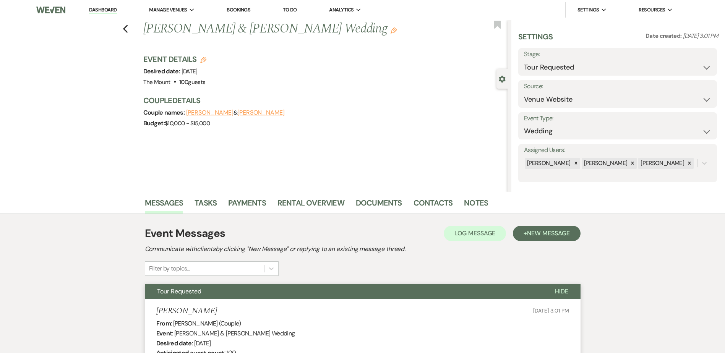
click at [106, 10] on link "Dashboard" at bounding box center [103, 10] width 28 height 7
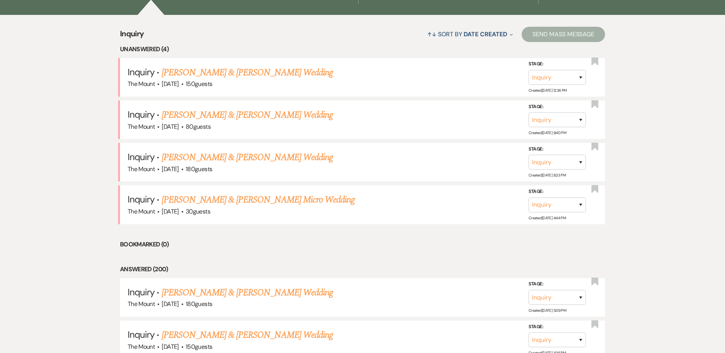
scroll to position [306, 0]
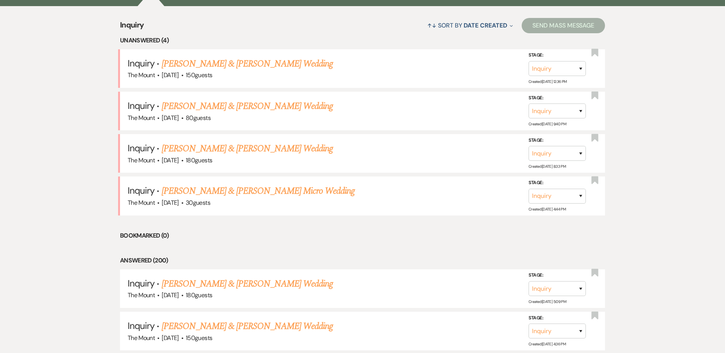
drag, startPoint x: 259, startPoint y: 199, endPoint x: 247, endPoint y: 228, distance: 31.4
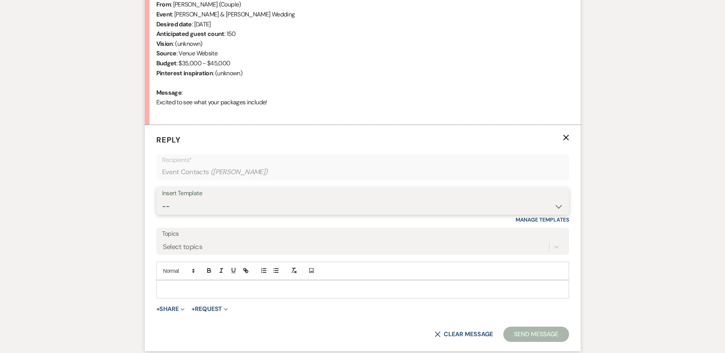
click at [188, 206] on select "-- Weven Planning Portal Introduction (Booked Events) Initial Inquiry Response …" at bounding box center [363, 206] width 402 height 15
select select "5515"
click at [162, 199] on select "-- Weven Planning Portal Introduction (Booked Events) Initial Inquiry Response …" at bounding box center [363, 206] width 402 height 15
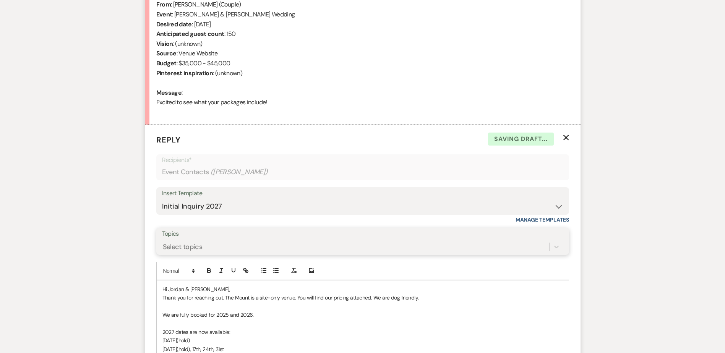
click at [196, 246] on div "Select topics" at bounding box center [363, 247] width 402 height 15
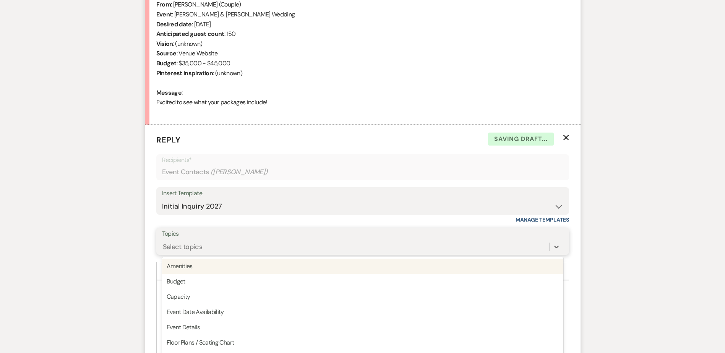
scroll to position [341, 0]
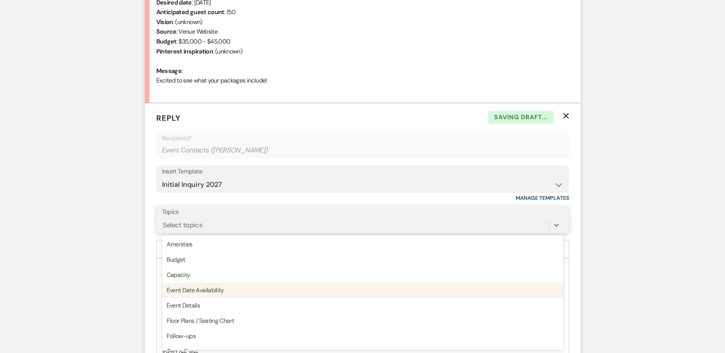
click at [215, 287] on div "Event Date Availability" at bounding box center [363, 290] width 402 height 15
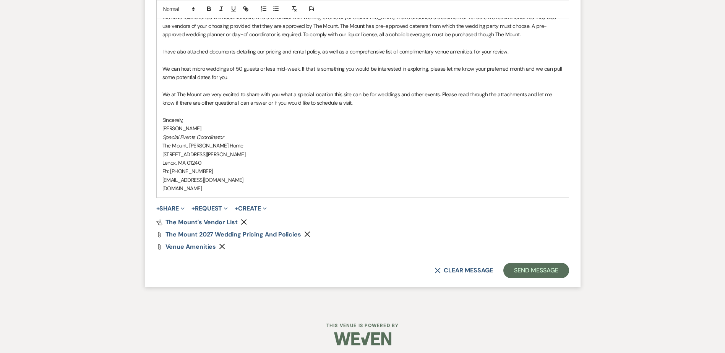
scroll to position [758, 0]
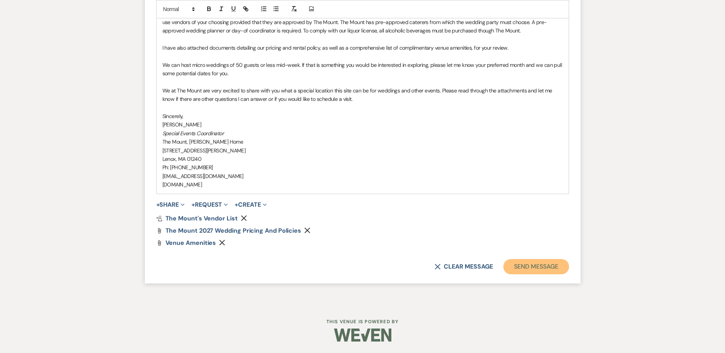
click at [532, 269] on button "Send Message" at bounding box center [536, 266] width 65 height 15
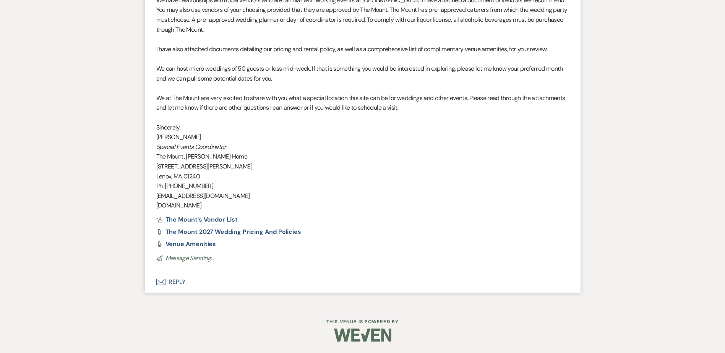
scroll to position [676, 0]
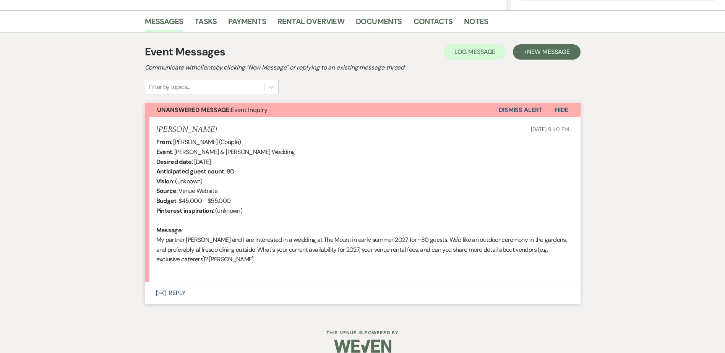
scroll to position [191, 0]
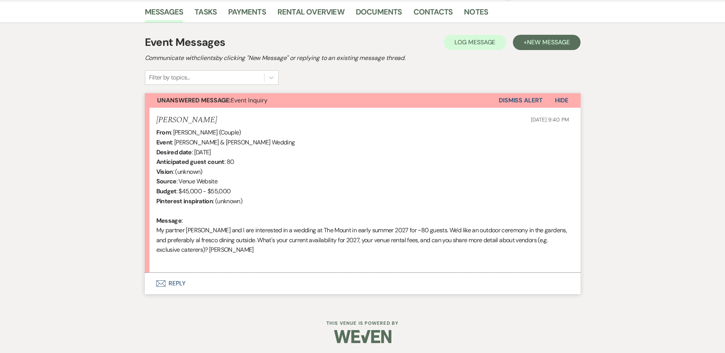
click at [183, 284] on button "Envelope Reply" at bounding box center [363, 283] width 436 height 21
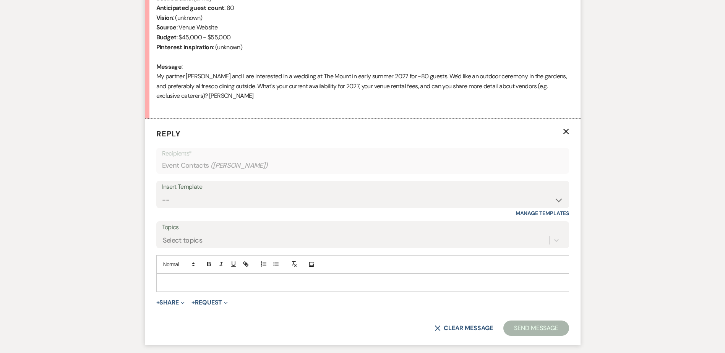
scroll to position [385, 0]
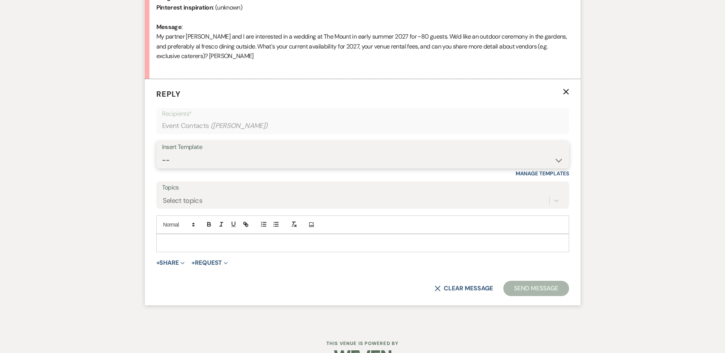
click at [167, 157] on select "-- Weven Planning Portal Introduction (Booked Events) Initial Inquiry Response …" at bounding box center [363, 160] width 402 height 15
select select "5515"
click at [162, 153] on select "-- Weven Planning Portal Introduction (Booked Events) Initial Inquiry Response …" at bounding box center [363, 160] width 402 height 15
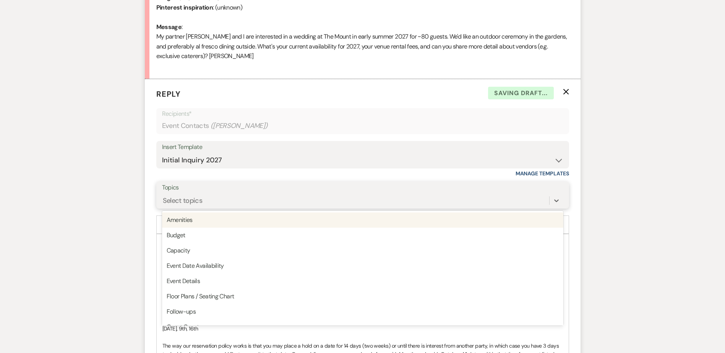
click at [184, 205] on div "Select topics" at bounding box center [183, 201] width 40 height 10
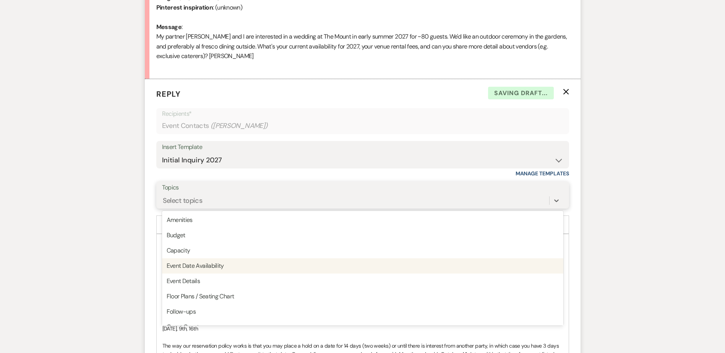
click at [195, 260] on div "Event Date Availability" at bounding box center [363, 266] width 402 height 15
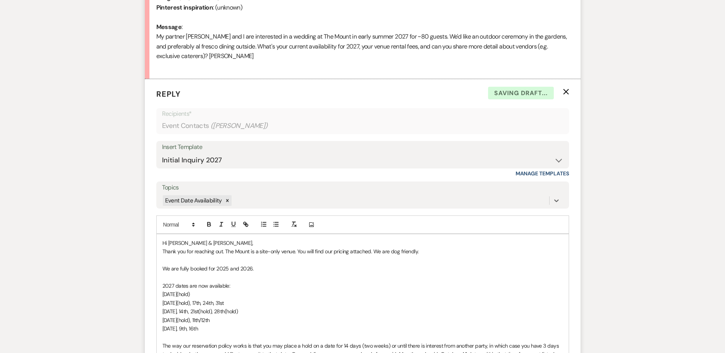
click at [178, 242] on span "Hi [PERSON_NAME] & [PERSON_NAME]," at bounding box center [208, 243] width 91 height 7
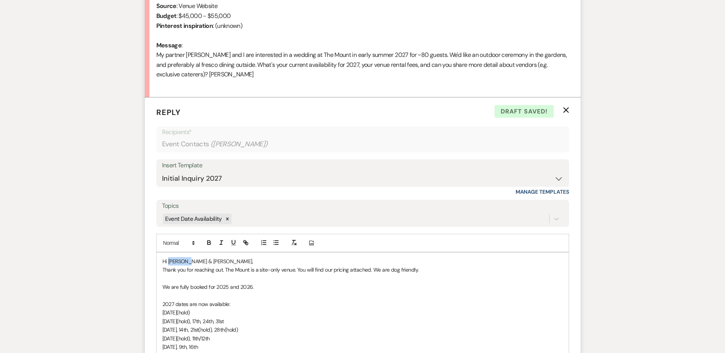
scroll to position [423, 0]
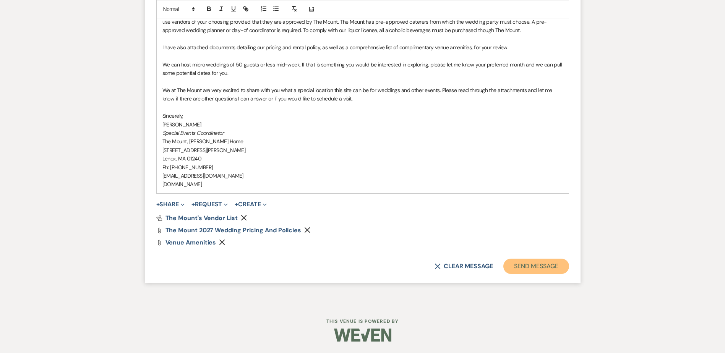
click at [516, 261] on button "Send Message" at bounding box center [536, 266] width 65 height 15
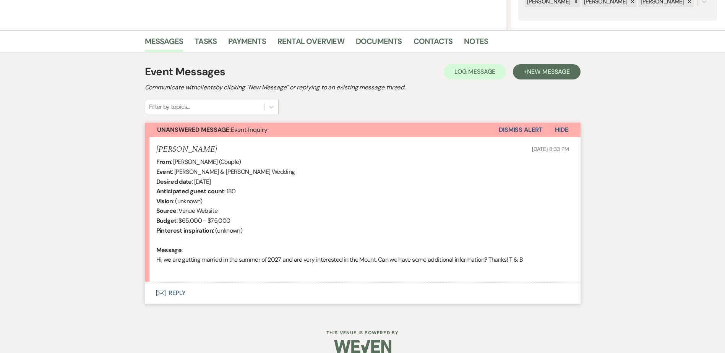
scroll to position [173, 0]
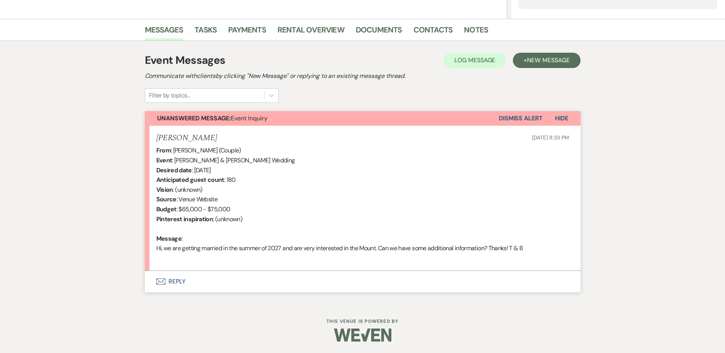
click at [185, 282] on button "Envelope Reply" at bounding box center [363, 281] width 436 height 21
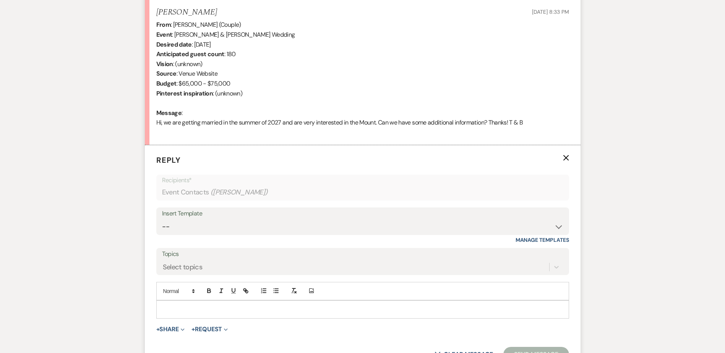
scroll to position [319, 0]
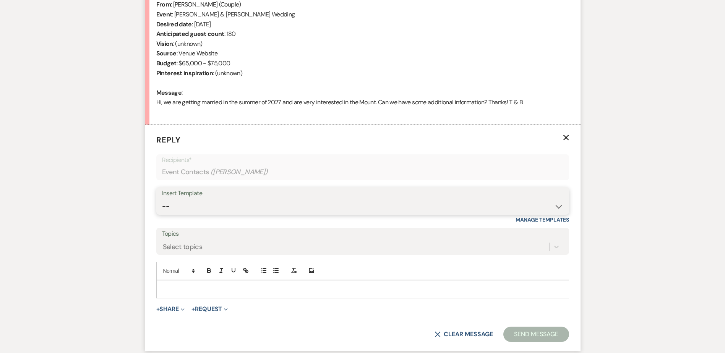
click at [179, 206] on select "-- Weven Planning Portal Introduction (Booked Events) Initial Inquiry Response …" at bounding box center [363, 206] width 402 height 15
select select "5515"
click at [162, 199] on select "-- Weven Planning Portal Introduction (Booked Events) Initial Inquiry Response …" at bounding box center [363, 206] width 402 height 15
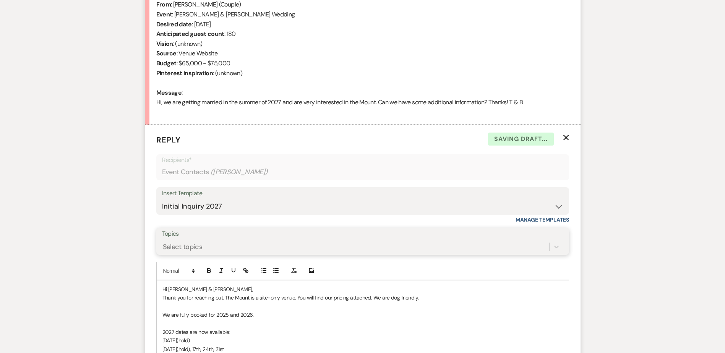
click at [174, 246] on div "Select topics" at bounding box center [363, 247] width 402 height 15
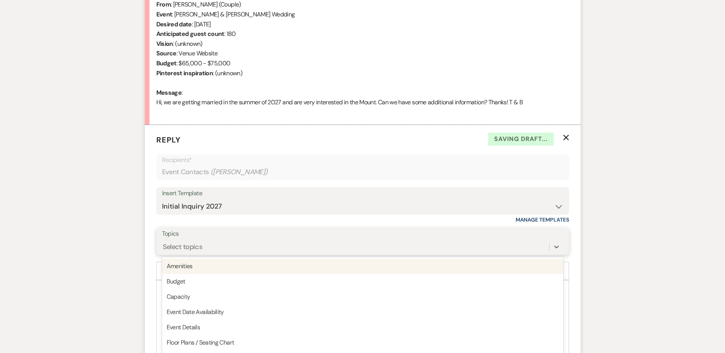
scroll to position [341, 0]
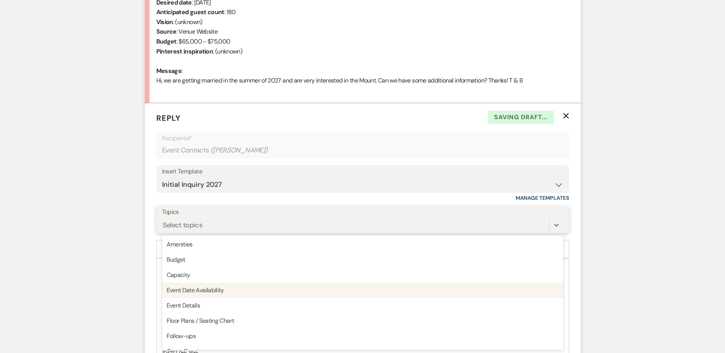
click at [198, 285] on div "Event Date Availability" at bounding box center [363, 290] width 402 height 15
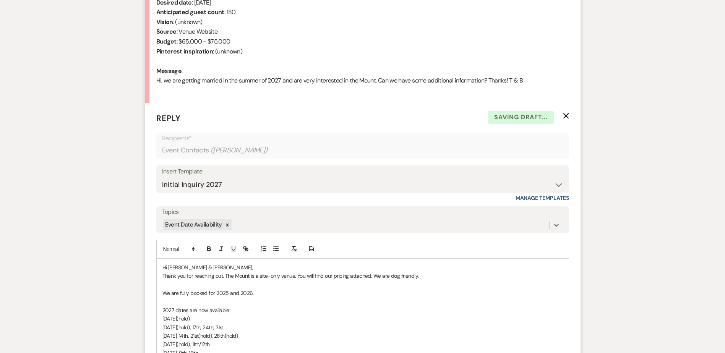
click at [175, 269] on span "Hi [PERSON_NAME] & [PERSON_NAME]," at bounding box center [208, 267] width 91 height 7
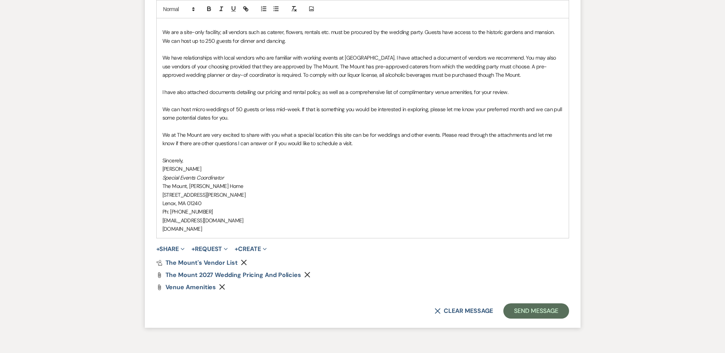
scroll to position [724, 0]
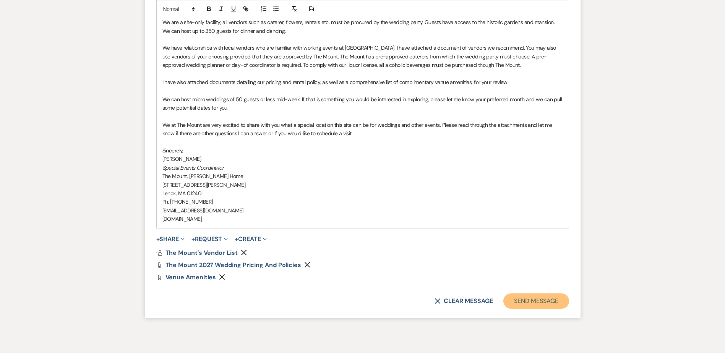
click at [563, 307] on button "Send Message" at bounding box center [536, 301] width 65 height 15
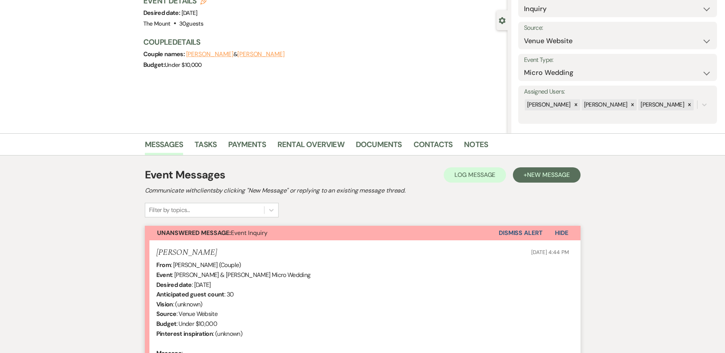
scroll to position [153, 0]
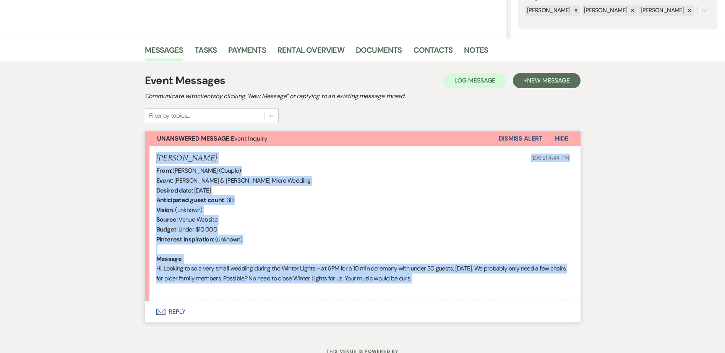
drag, startPoint x: 156, startPoint y: 160, endPoint x: 484, endPoint y: 295, distance: 354.3
click at [484, 295] on li "[PERSON_NAME] [DATE] 4:44 PM From : [PERSON_NAME] (Couple) Event : [PERSON_NAME…" at bounding box center [363, 223] width 436 height 155
copy li "[PERSON_NAME] [DATE] 4:44 PM From : [PERSON_NAME] (Couple) Event : [PERSON_NAME…"
